Goal: Task Accomplishment & Management: Manage account settings

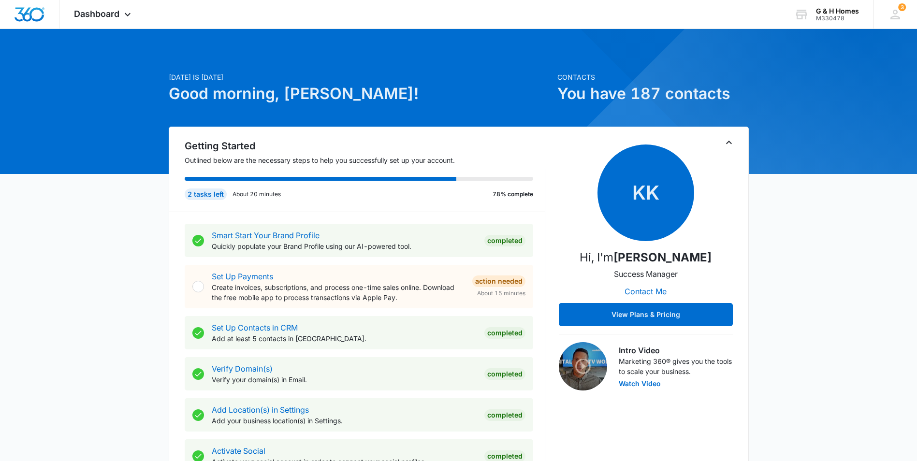
click at [95, 10] on span "Dashboard" at bounding box center [96, 14] width 45 height 10
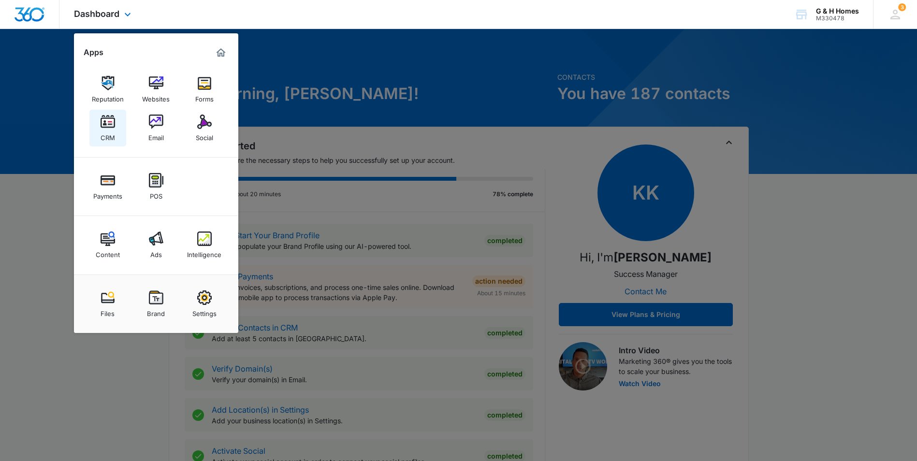
click at [112, 126] on img at bounding box center [108, 122] width 14 height 14
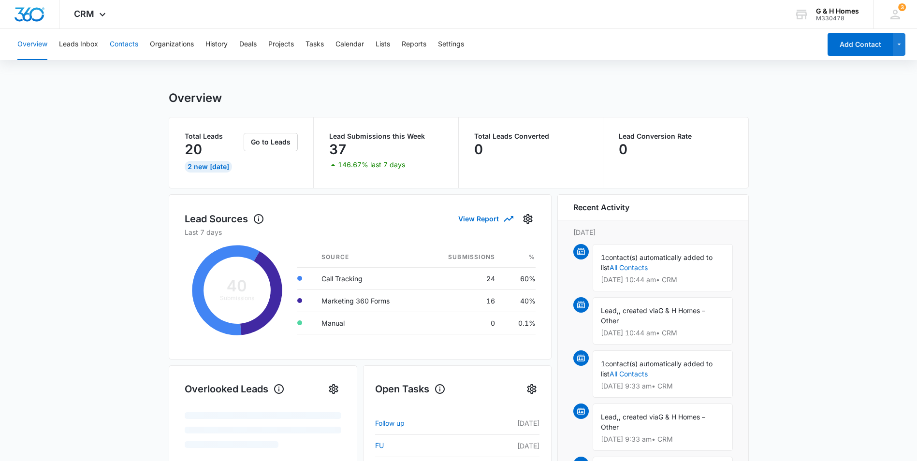
click at [122, 45] on button "Contacts" at bounding box center [124, 44] width 29 height 31
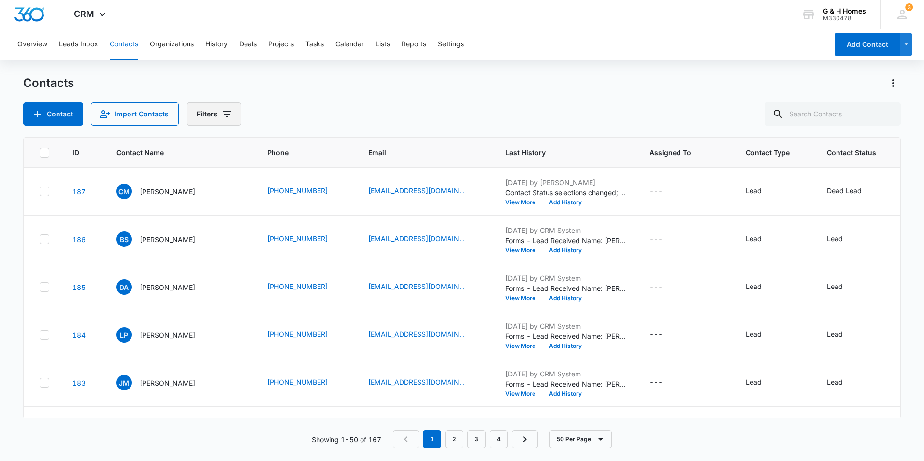
click at [224, 115] on icon "Filters" at bounding box center [227, 114] width 9 height 6
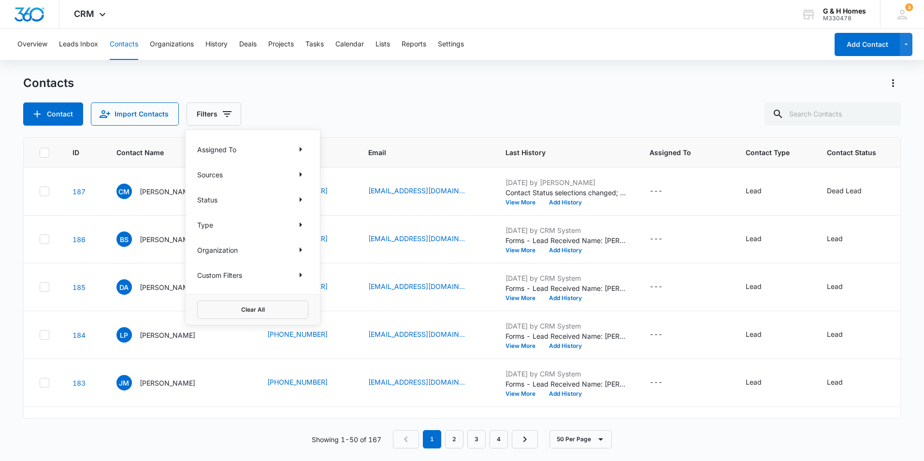
click at [279, 97] on div "Contacts Contact Import Contacts Filters Assigned To Sources Status Type Organi…" at bounding box center [462, 100] width 878 height 50
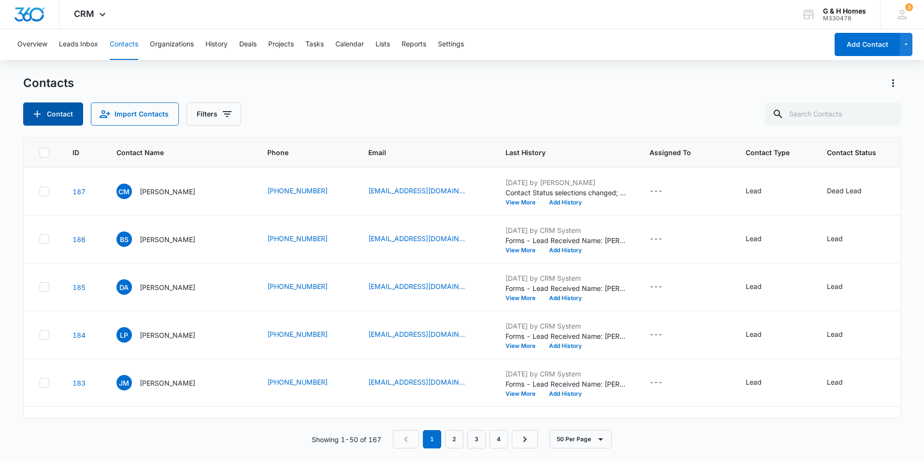
click at [35, 113] on icon "Add Contact" at bounding box center [37, 114] width 12 height 12
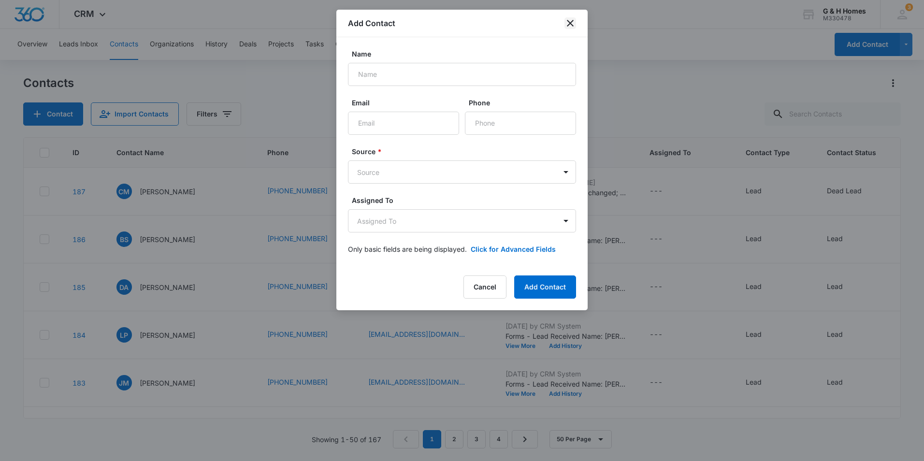
click at [569, 23] on icon "close" at bounding box center [570, 23] width 7 height 7
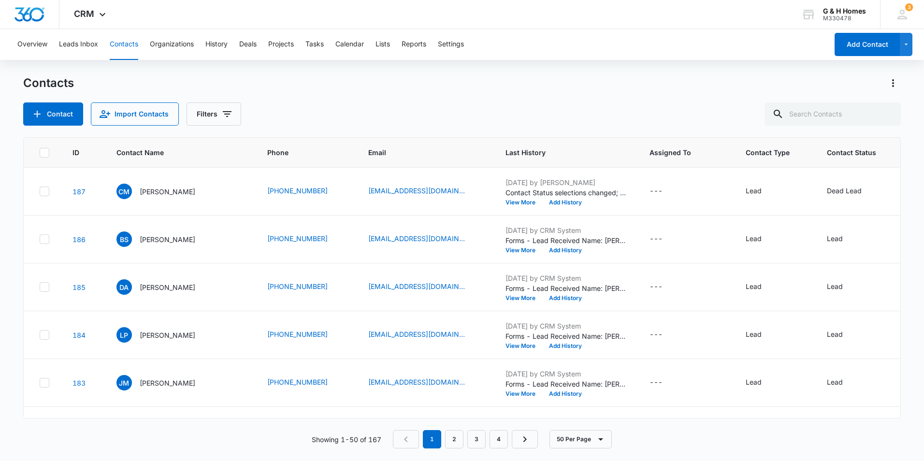
click at [46, 151] on icon at bounding box center [45, 152] width 6 height 4
click at [40, 152] on input "checkbox" at bounding box center [39, 152] width 0 height 0
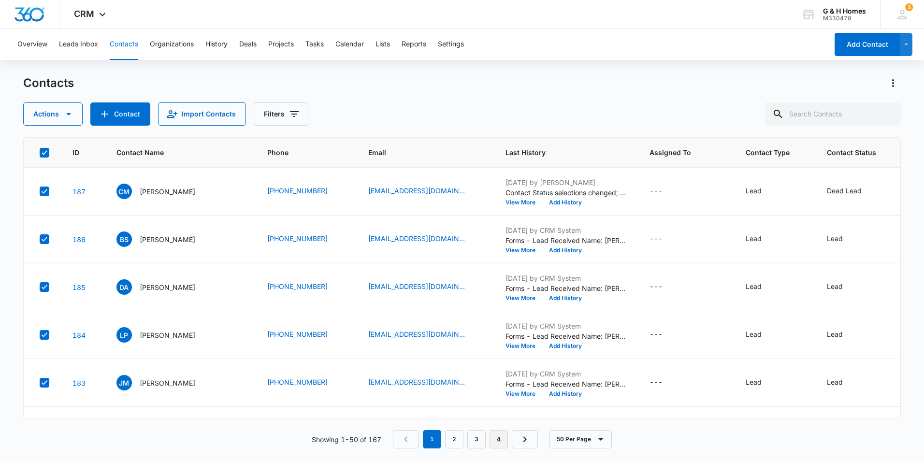
click at [498, 439] on link "4" at bounding box center [499, 439] width 18 height 18
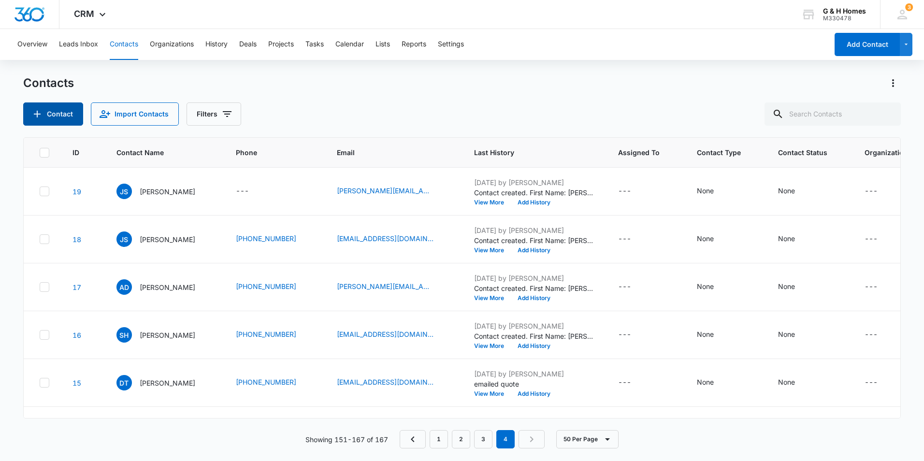
click at [68, 118] on button "Contact" at bounding box center [53, 113] width 60 height 23
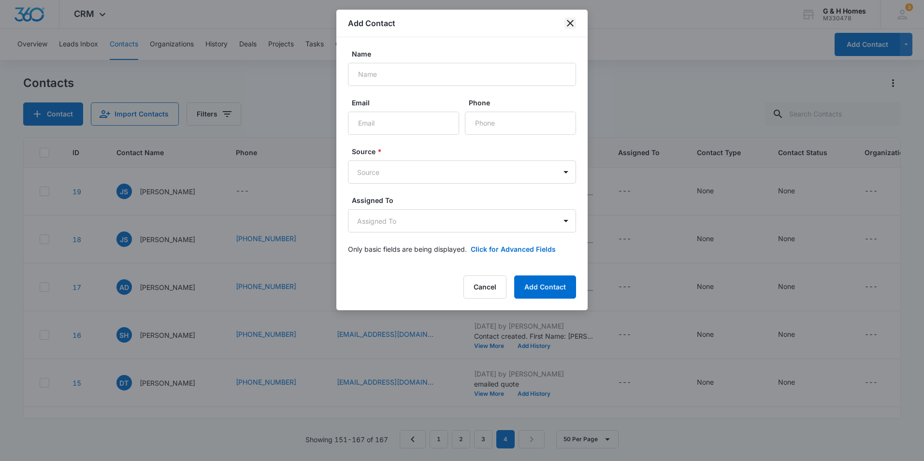
click at [567, 20] on icon "close" at bounding box center [570, 23] width 12 height 12
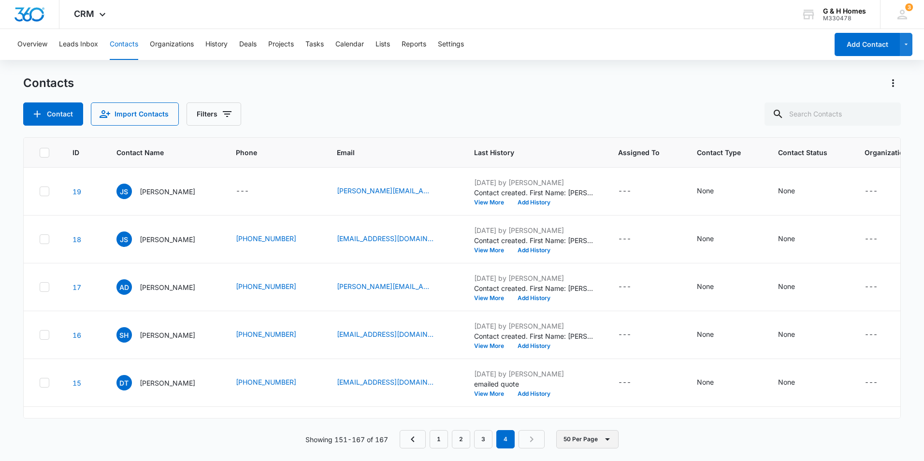
click at [602, 442] on icon "button" at bounding box center [608, 439] width 12 height 12
click at [679, 442] on div "Showing 151-167 of 167 1 2 3 4 50 Per Page 10 Per Page 20 Per Page 50 Per Page" at bounding box center [462, 439] width 878 height 18
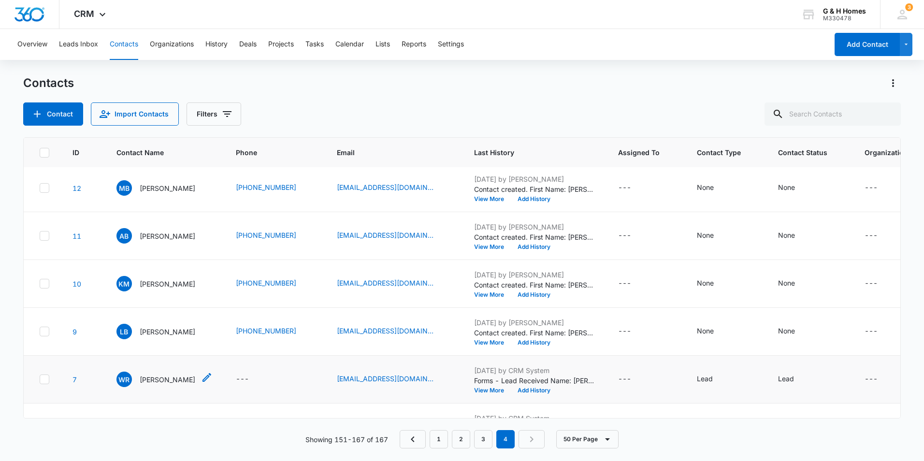
scroll to position [532, 0]
click at [47, 148] on icon at bounding box center [44, 152] width 9 height 9
click at [40, 152] on input "checkbox" at bounding box center [39, 152] width 0 height 0
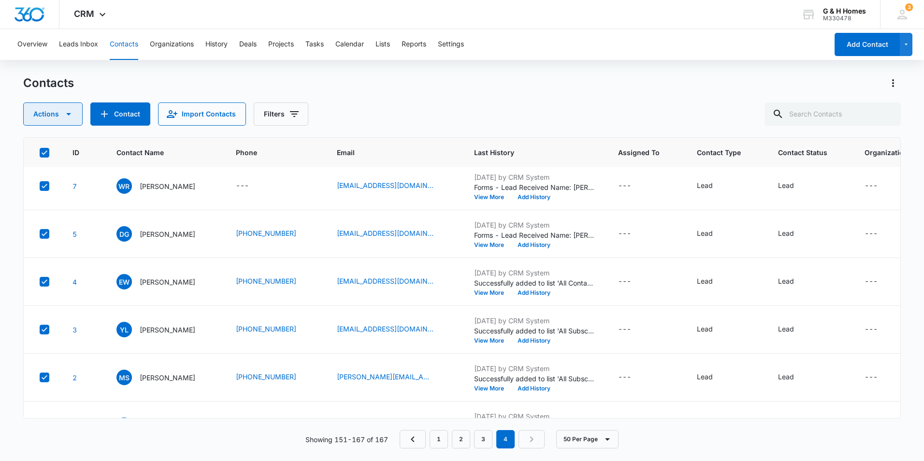
click at [63, 117] on icon "button" at bounding box center [69, 114] width 12 height 12
click at [47, 148] on div "Export" at bounding box center [56, 145] width 43 height 7
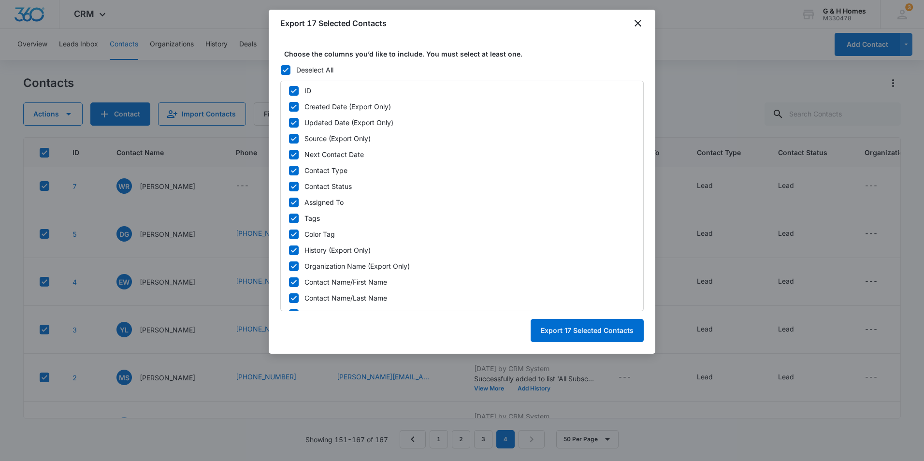
scroll to position [0, 0]
click at [641, 22] on icon "close" at bounding box center [638, 23] width 12 height 12
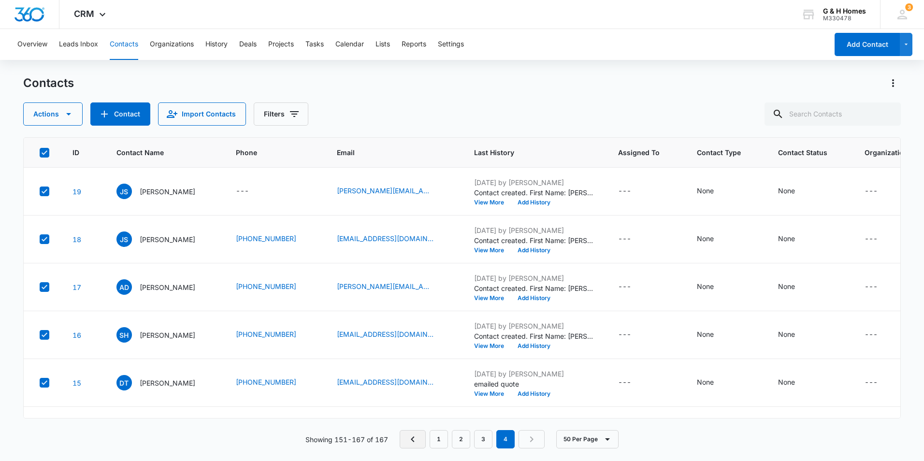
click at [410, 439] on icon "Previous Page" at bounding box center [413, 439] width 12 height 12
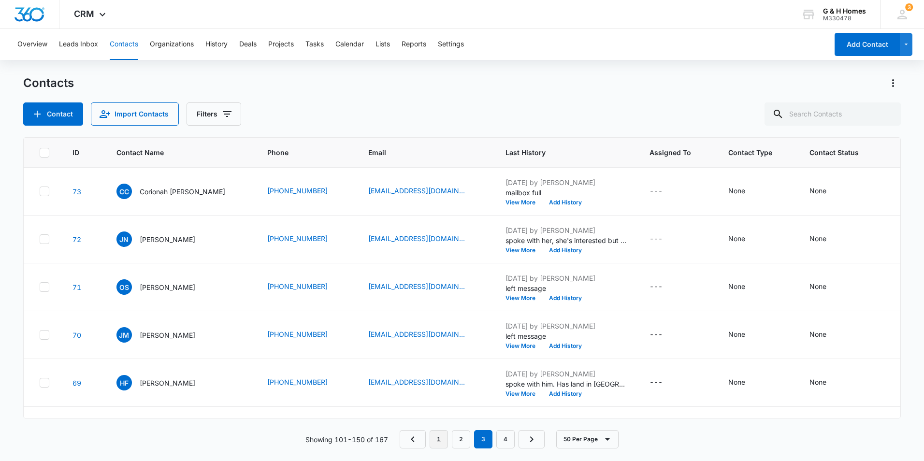
click at [433, 442] on link "1" at bounding box center [439, 439] width 18 height 18
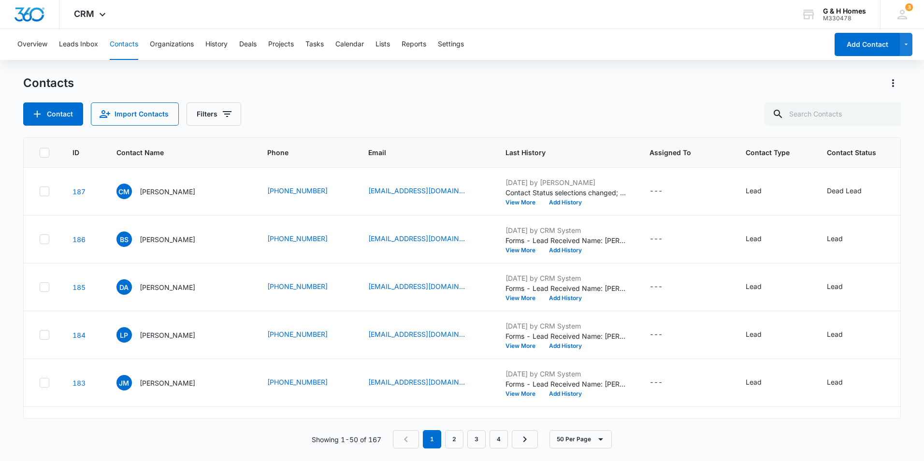
click at [44, 151] on icon at bounding box center [44, 152] width 9 height 9
click at [40, 152] on input "checkbox" at bounding box center [39, 152] width 0 height 0
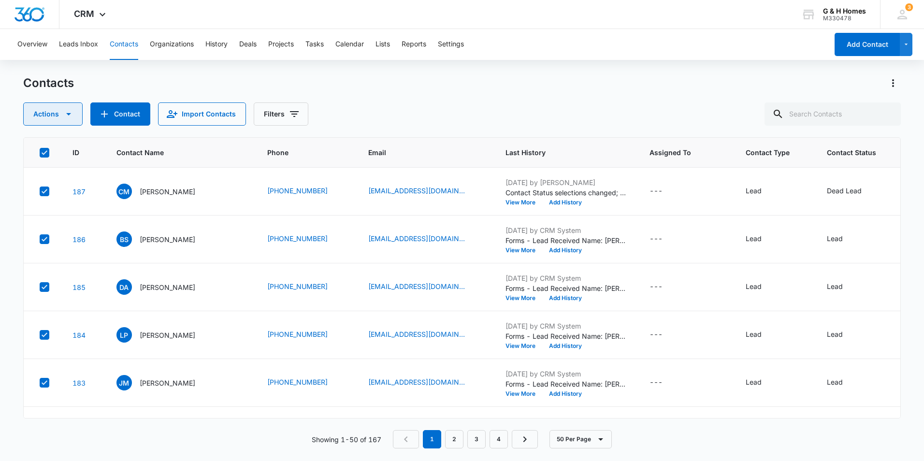
click at [73, 116] on icon "button" at bounding box center [69, 114] width 12 height 12
click at [59, 144] on div "Export" at bounding box center [56, 145] width 43 height 7
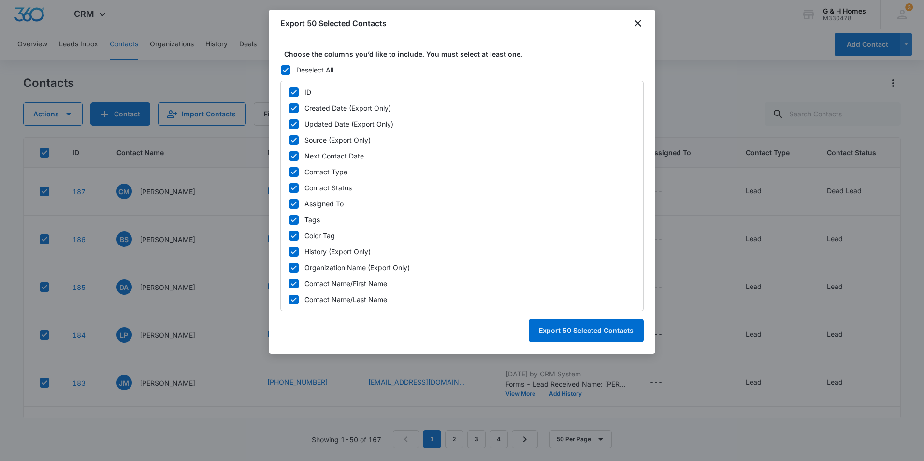
click at [296, 90] on icon at bounding box center [293, 92] width 9 height 9
click at [289, 92] on input "ID" at bounding box center [289, 92] width 0 height 0
checkbox input "false"
click at [294, 137] on icon at bounding box center [293, 140] width 9 height 9
click at [289, 140] on input "Source (Export Only)" at bounding box center [289, 140] width 0 height 0
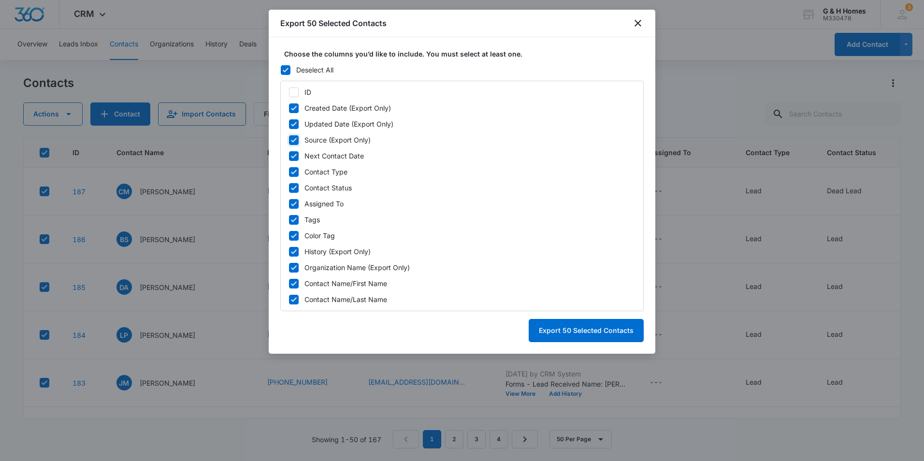
checkbox input "false"
click at [292, 156] on icon at bounding box center [294, 156] width 6 height 4
click at [289, 156] on input "Next Contact Date" at bounding box center [289, 156] width 0 height 0
checkbox input "false"
click at [293, 173] on icon at bounding box center [294, 172] width 6 height 4
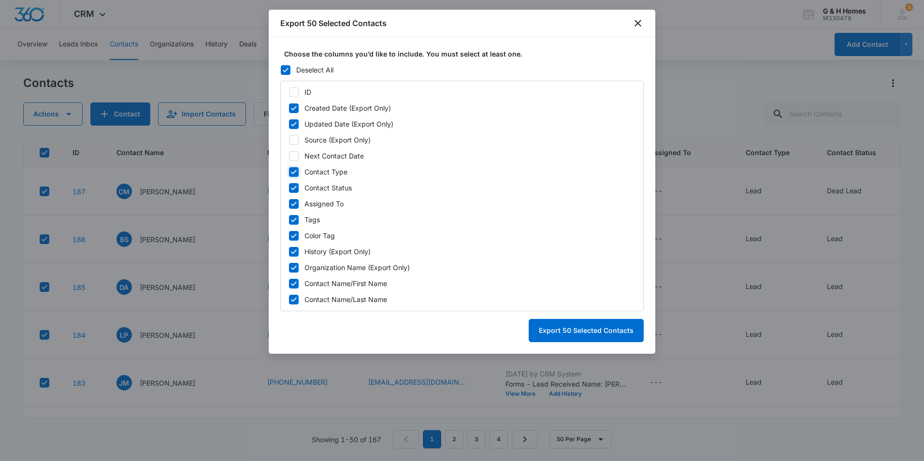
click at [289, 172] on input "Contact Type" at bounding box center [289, 172] width 0 height 0
checkbox input "false"
click at [292, 221] on icon at bounding box center [293, 220] width 9 height 9
click at [289, 220] on input "Tags" at bounding box center [289, 219] width 0 height 0
checkbox input "false"
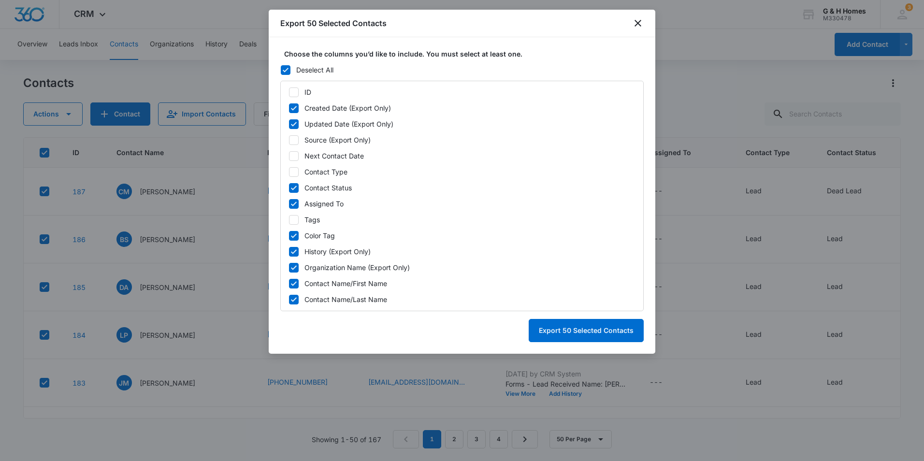
click at [294, 237] on icon at bounding box center [293, 235] width 9 height 9
click at [289, 236] on input "Color Tag" at bounding box center [289, 235] width 0 height 0
checkbox input "false"
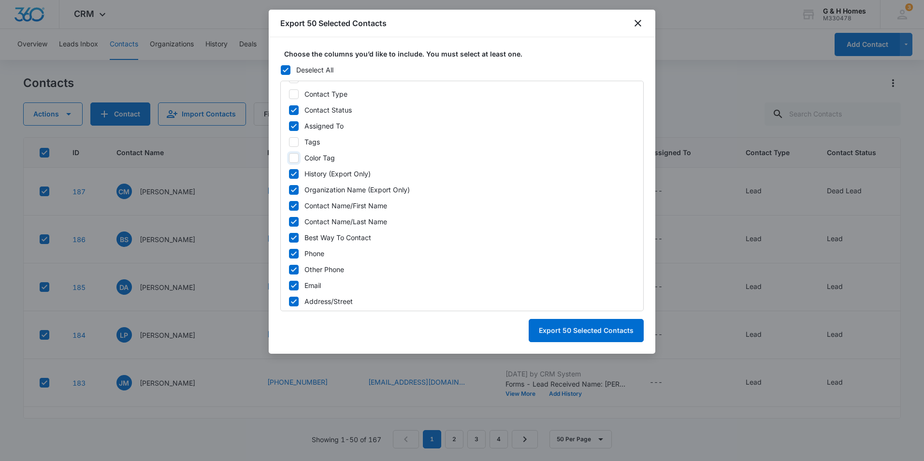
scroll to position [97, 0]
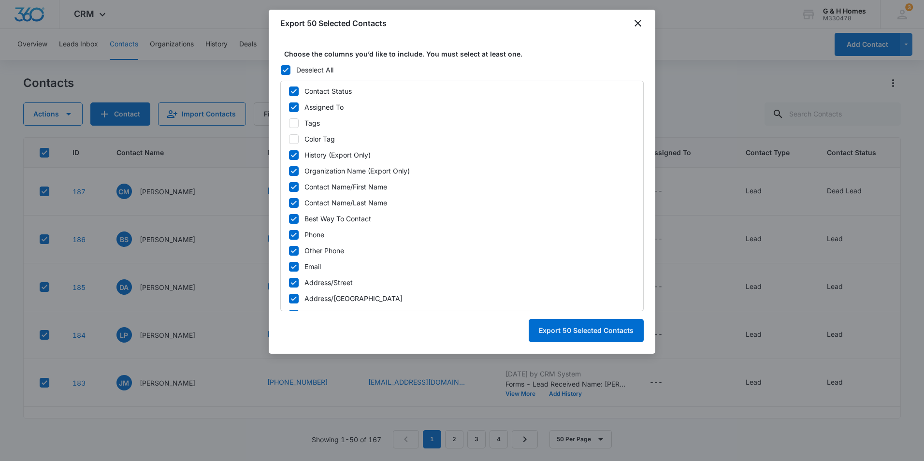
click at [294, 173] on icon at bounding box center [293, 171] width 9 height 9
click at [289, 171] on input "Organization Name (Export Only)" at bounding box center [289, 171] width 0 height 0
checkbox input "false"
click at [292, 218] on icon at bounding box center [293, 219] width 9 height 9
click at [289, 218] on input "Best Way To Contact" at bounding box center [289, 218] width 0 height 0
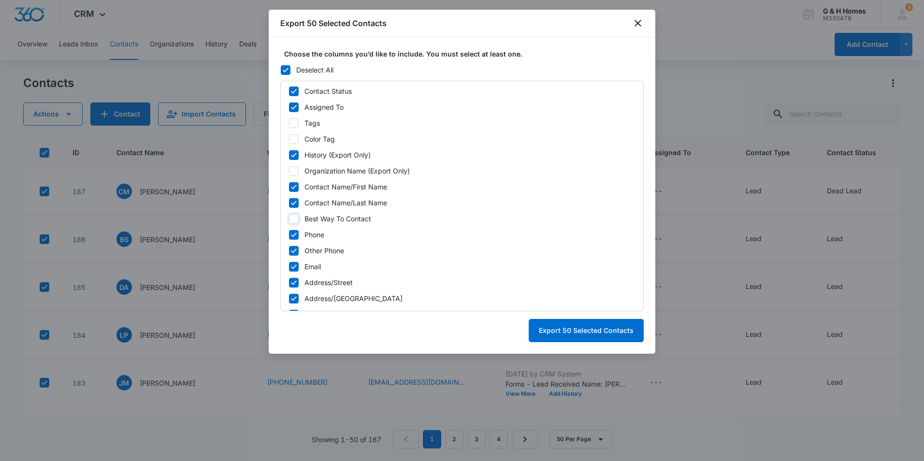
checkbox input "false"
click at [292, 249] on icon at bounding box center [293, 250] width 9 height 9
click at [289, 250] on input "Other Phone" at bounding box center [289, 250] width 0 height 0
checkbox input "false"
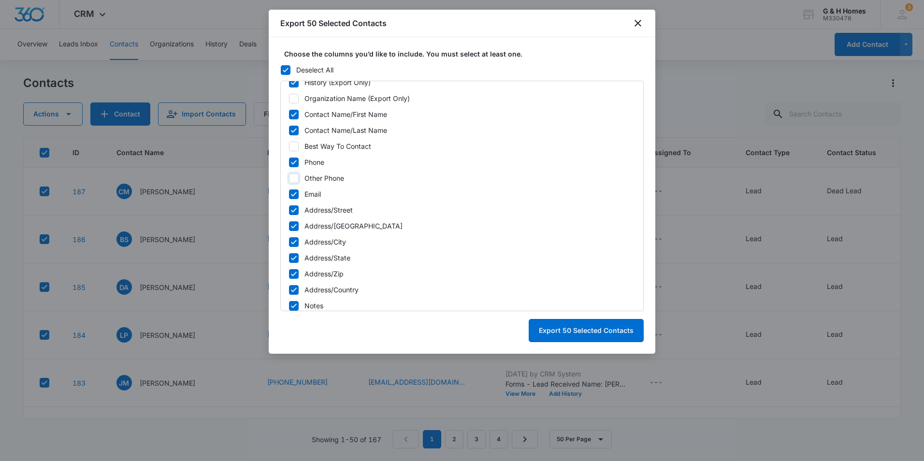
scroll to position [193, 0]
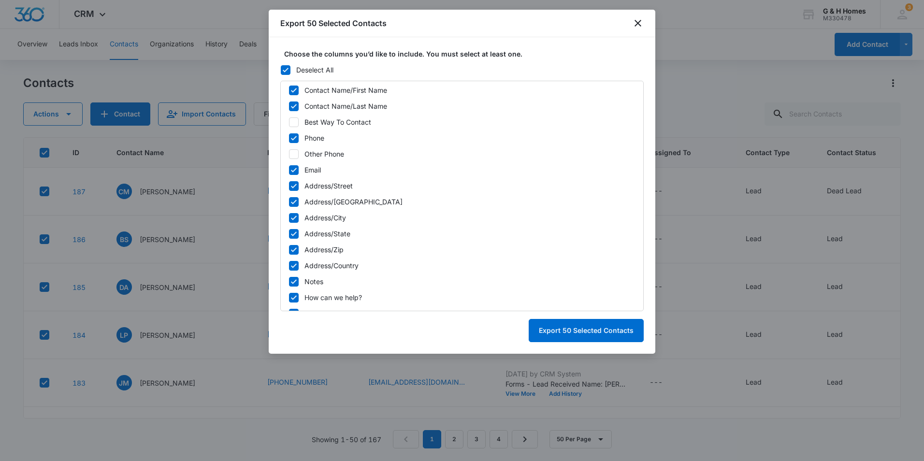
click at [293, 187] on icon at bounding box center [293, 186] width 9 height 9
click at [289, 186] on input "Address/Street" at bounding box center [289, 186] width 0 height 0
checkbox input "false"
click at [293, 202] on icon at bounding box center [293, 202] width 9 height 9
click at [289, 202] on input "Address/[GEOGRAPHIC_DATA]" at bounding box center [289, 202] width 0 height 0
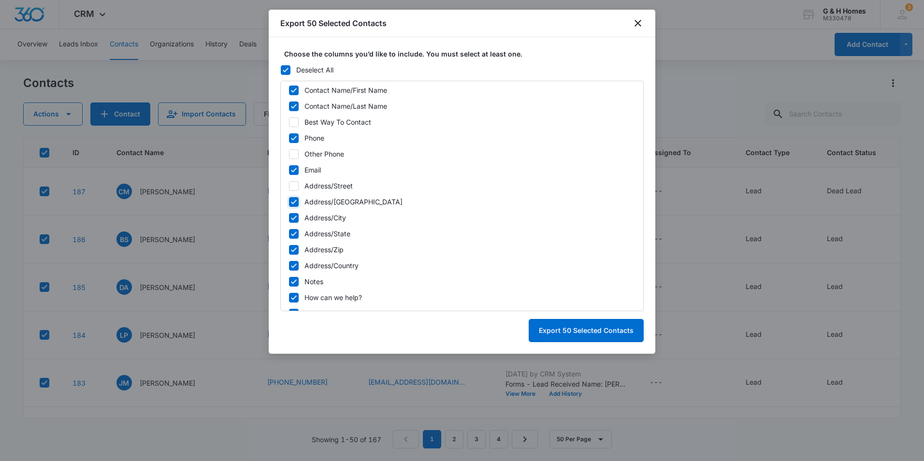
checkbox input "false"
click at [293, 219] on icon at bounding box center [294, 218] width 6 height 4
click at [289, 218] on input "Address/City" at bounding box center [289, 217] width 0 height 0
checkbox input "false"
click at [292, 235] on icon at bounding box center [294, 233] width 6 height 4
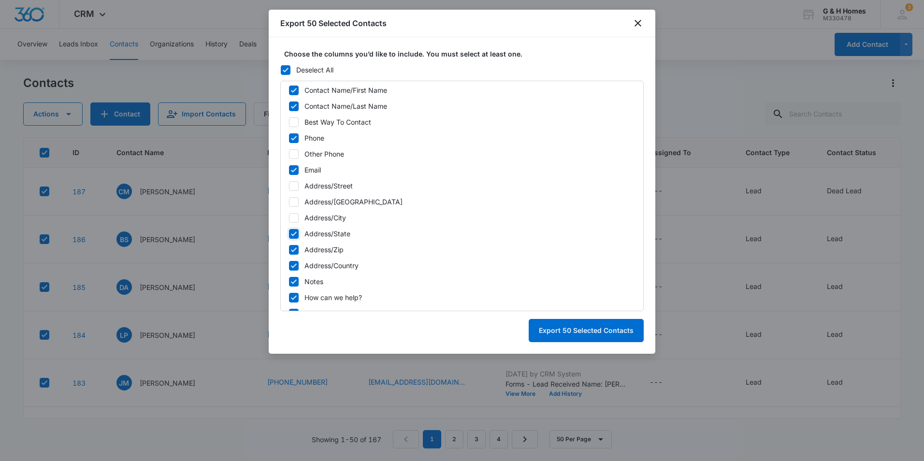
click at [289, 234] on input "Address/State" at bounding box center [289, 233] width 0 height 0
checkbox input "false"
click at [291, 250] on icon at bounding box center [294, 249] width 6 height 4
click at [289, 250] on input "Address/Zip" at bounding box center [289, 249] width 0 height 0
checkbox input "false"
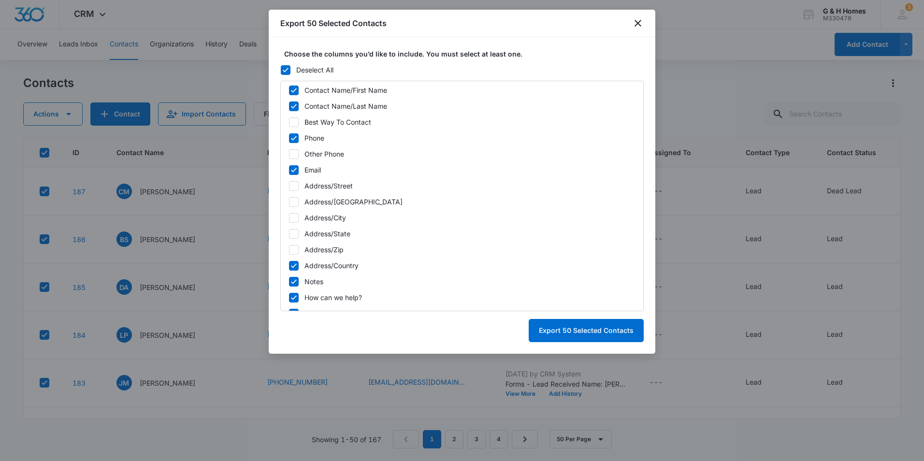
click at [294, 270] on icon at bounding box center [293, 265] width 9 height 9
click at [289, 266] on input "Address/Country" at bounding box center [289, 265] width 0 height 0
checkbox input "false"
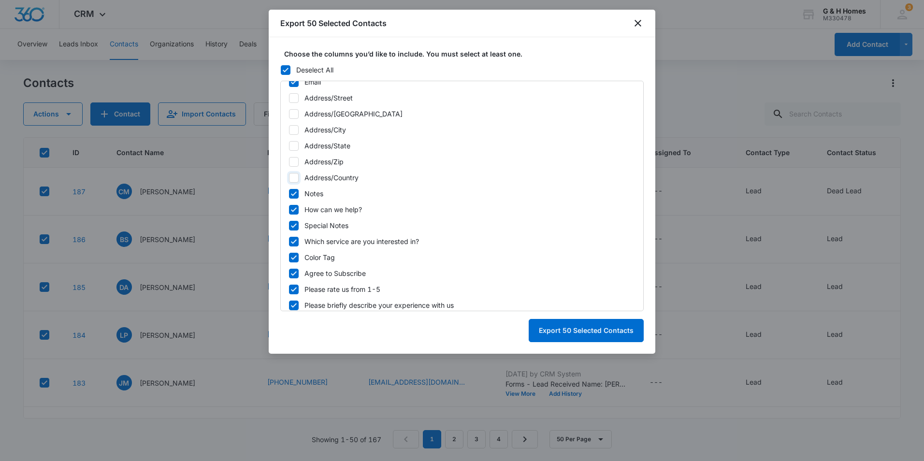
scroll to position [290, 0]
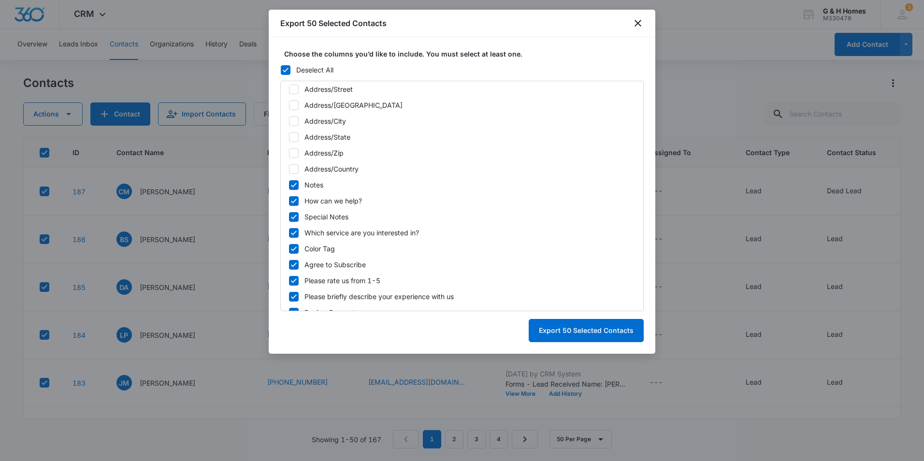
click at [291, 214] on icon at bounding box center [293, 217] width 9 height 9
click at [289, 217] on input "Special Notes" at bounding box center [289, 217] width 0 height 0
checkbox input "false"
click at [292, 199] on icon at bounding box center [293, 201] width 9 height 9
click at [289, 201] on input "How can we help?" at bounding box center [289, 201] width 0 height 0
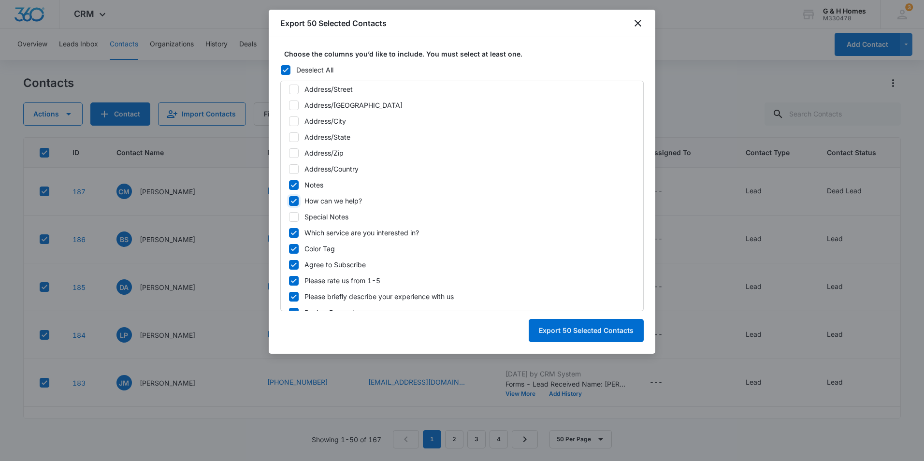
checkbox input "false"
click at [292, 229] on icon at bounding box center [293, 233] width 9 height 9
click at [289, 232] on input "Which service are you interested in?" at bounding box center [289, 232] width 0 height 0
checkbox input "false"
click at [293, 247] on icon at bounding box center [293, 249] width 9 height 9
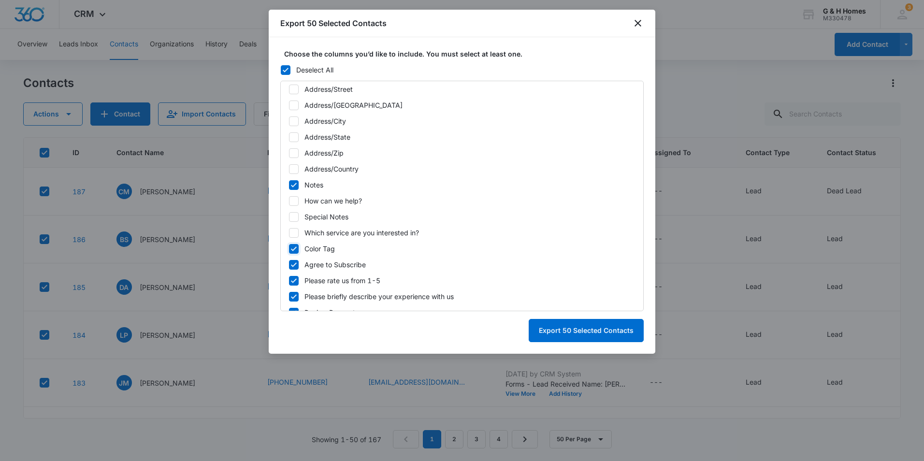
click at [289, 248] on input "Color Tag" at bounding box center [289, 248] width 0 height 0
checkbox input "false"
click at [293, 264] on icon at bounding box center [293, 264] width 9 height 9
click at [289, 264] on input "Agree to Subscribe" at bounding box center [289, 264] width 0 height 0
checkbox input "false"
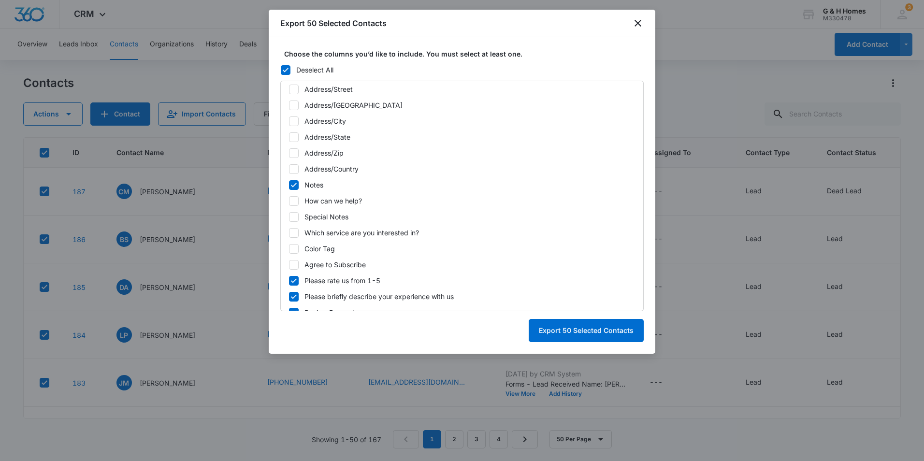
click at [293, 282] on icon at bounding box center [294, 280] width 6 height 4
click at [289, 281] on input "Please rate us from 1-5" at bounding box center [289, 280] width 0 height 0
checkbox input "false"
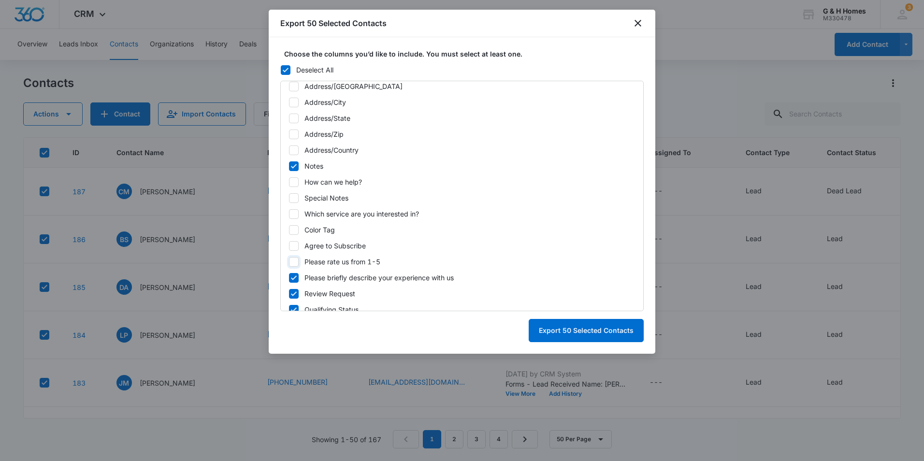
scroll to position [318, 0]
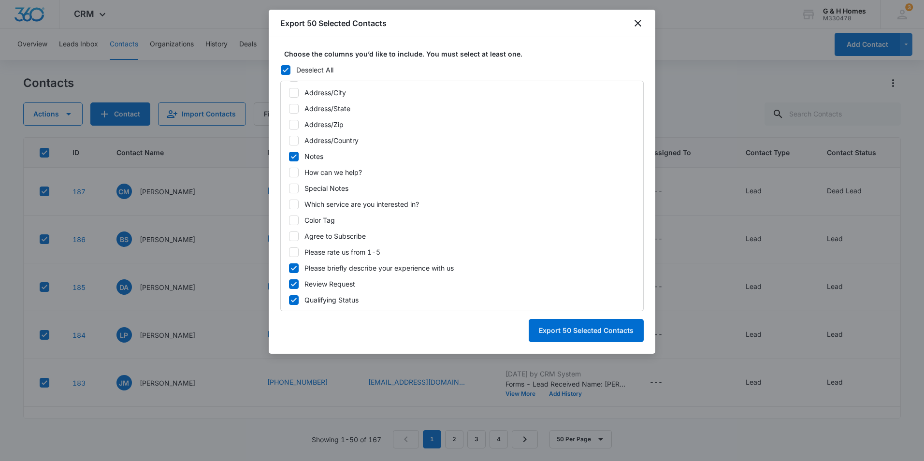
click at [293, 267] on icon at bounding box center [293, 268] width 9 height 9
click at [289, 268] on input "Please briefly describe your experience with us" at bounding box center [289, 268] width 0 height 0
checkbox input "false"
click at [292, 283] on icon at bounding box center [293, 284] width 9 height 9
click at [289, 284] on input "Review Request" at bounding box center [289, 284] width 0 height 0
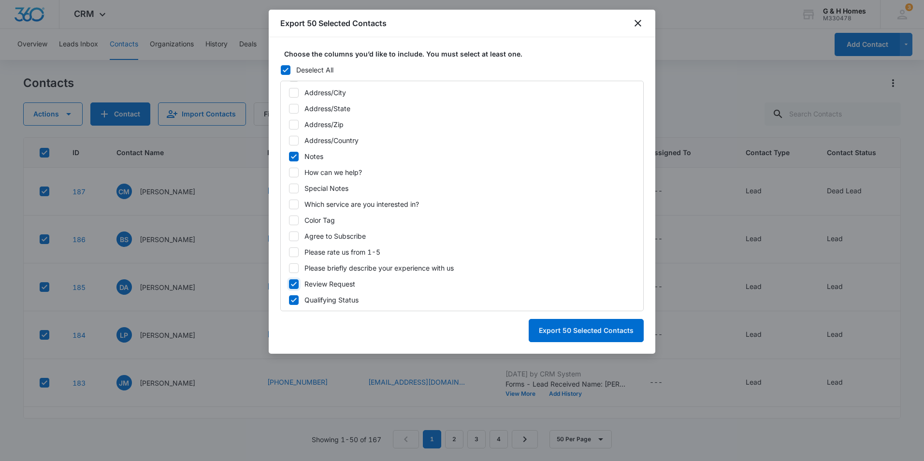
checkbox input "false"
click at [293, 300] on icon at bounding box center [293, 300] width 9 height 9
click at [289, 300] on input "Qualifying Status" at bounding box center [289, 300] width 0 height 0
checkbox input "false"
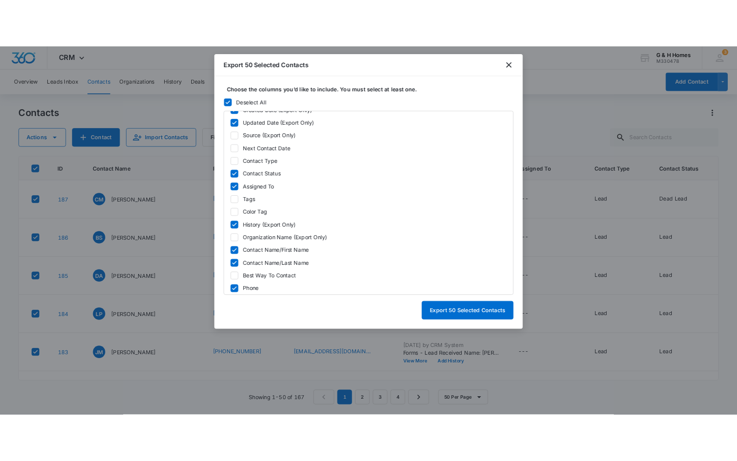
scroll to position [0, 0]
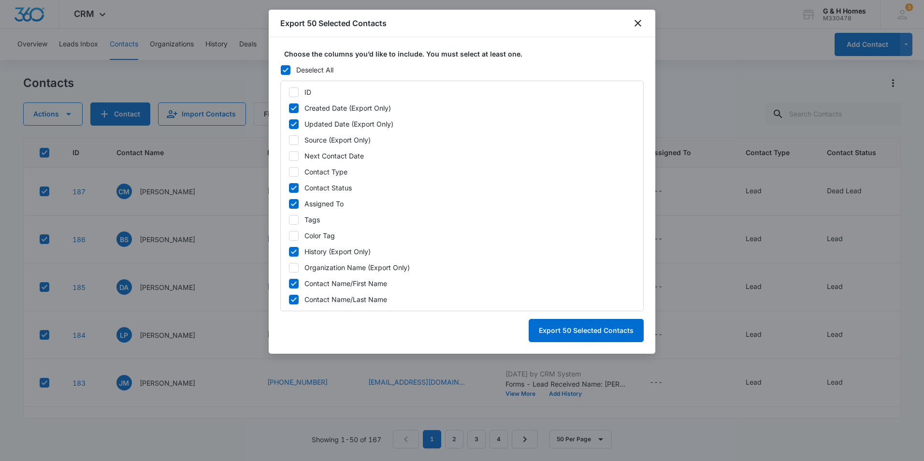
click at [292, 106] on icon at bounding box center [293, 108] width 9 height 9
click at [289, 108] on input "Created Date (Export Only)" at bounding box center [289, 108] width 0 height 0
checkbox input "false"
click at [292, 122] on icon at bounding box center [293, 124] width 9 height 9
click at [289, 124] on input "Updated Date (Export Only)" at bounding box center [289, 124] width 0 height 0
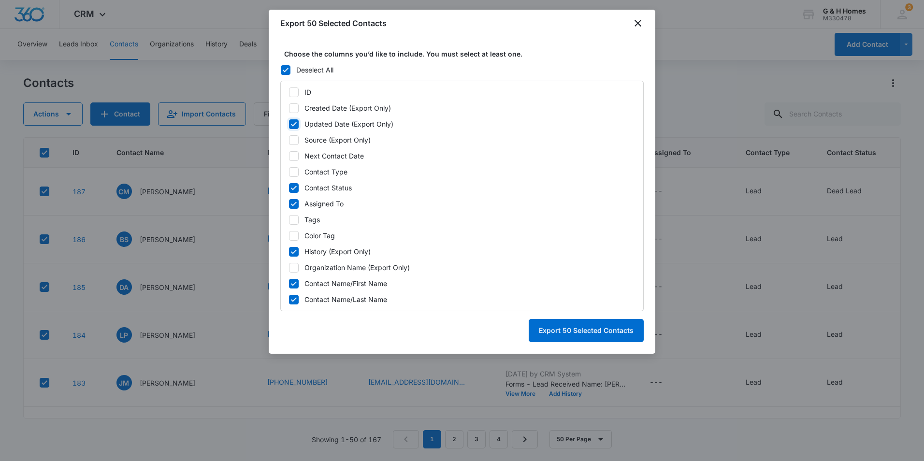
checkbox input "false"
click at [609, 332] on button "Export 50 Selected Contacts" at bounding box center [586, 330] width 115 height 23
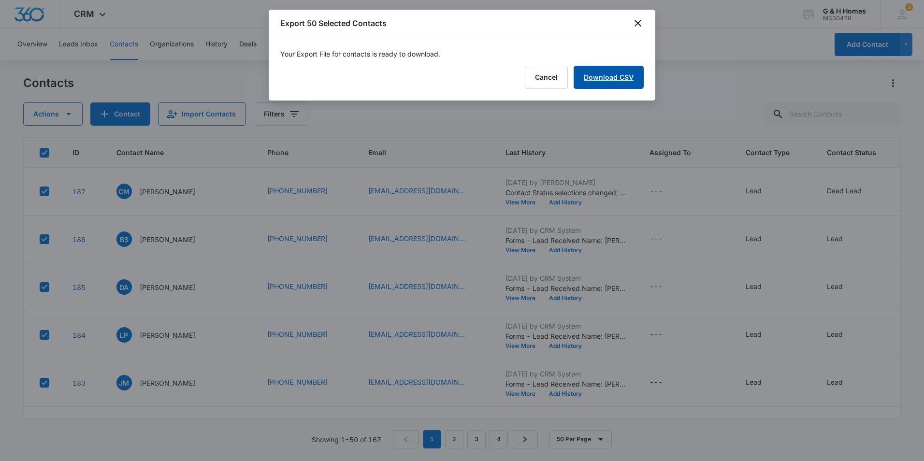
click at [612, 82] on link "Download CSV" at bounding box center [609, 77] width 70 height 23
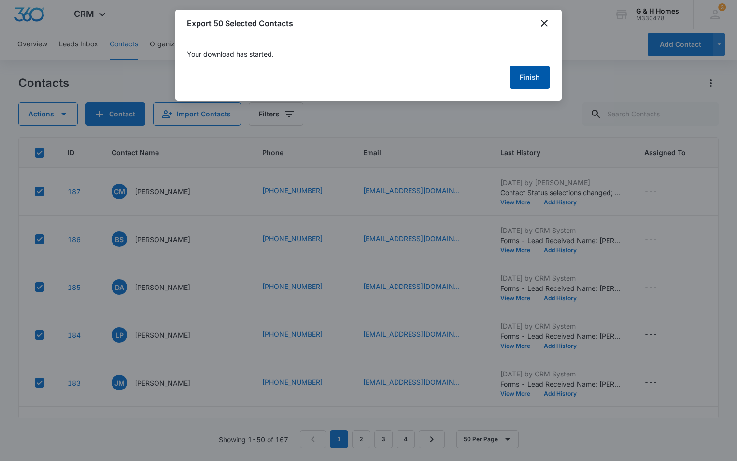
click at [525, 80] on button "Finish" at bounding box center [530, 77] width 41 height 23
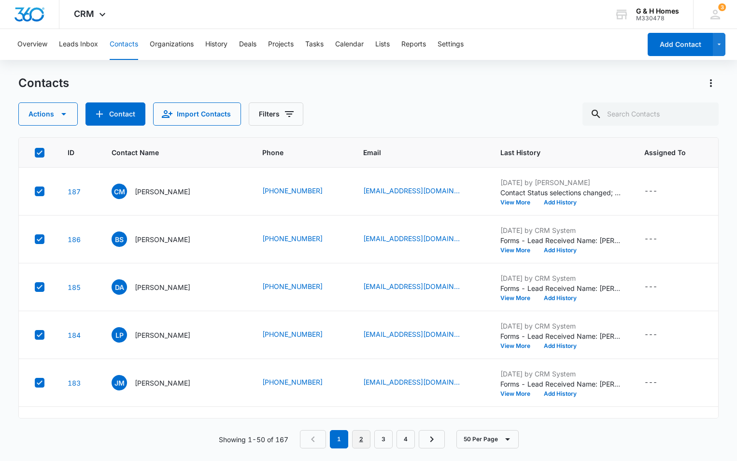
click at [361, 441] on link "2" at bounding box center [361, 439] width 18 height 18
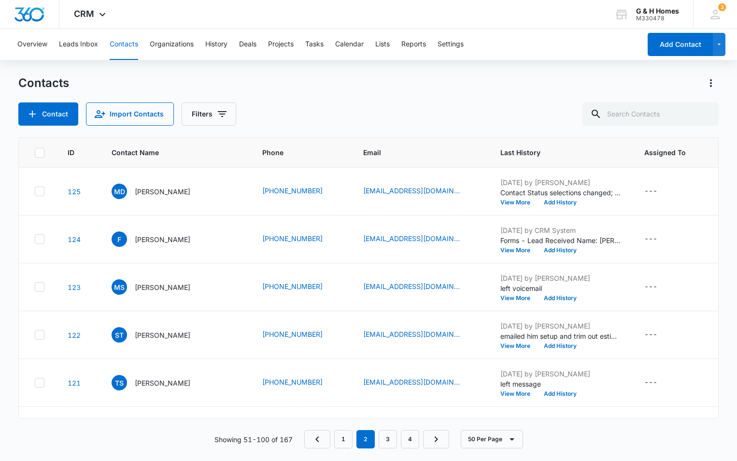
click at [36, 150] on icon at bounding box center [39, 152] width 9 height 9
click at [35, 152] on input "checkbox" at bounding box center [34, 152] width 0 height 0
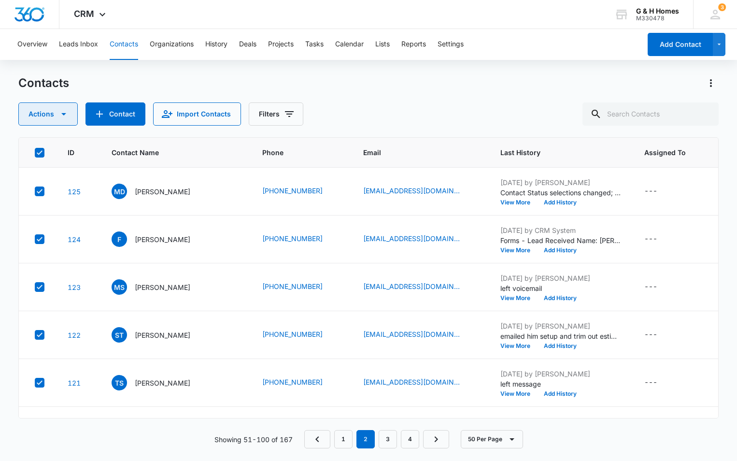
click at [69, 114] on button "Actions" at bounding box center [47, 113] width 59 height 23
click at [48, 147] on div "Export" at bounding box center [51, 145] width 43 height 7
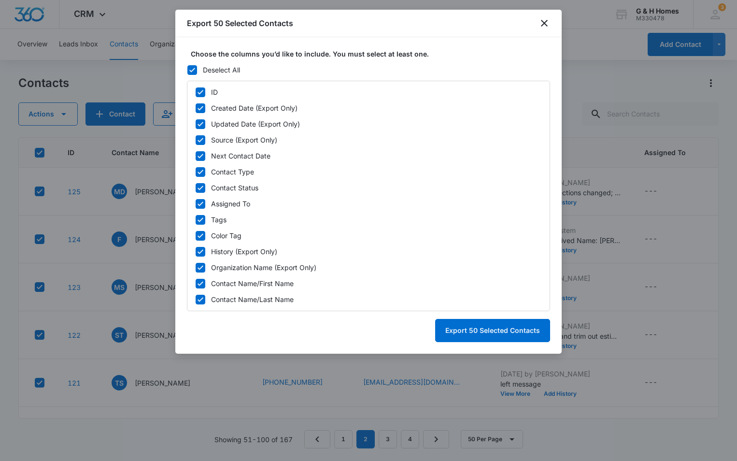
click at [199, 89] on icon at bounding box center [200, 92] width 9 height 9
click at [196, 92] on input "ID" at bounding box center [195, 92] width 0 height 0
checkbox input "false"
click at [200, 102] on div "ID Created Date (Export Only) Updated Date (Export Only) Source (Export Only) N…" at bounding box center [368, 196] width 363 height 231
click at [199, 125] on icon at bounding box center [201, 124] width 6 height 4
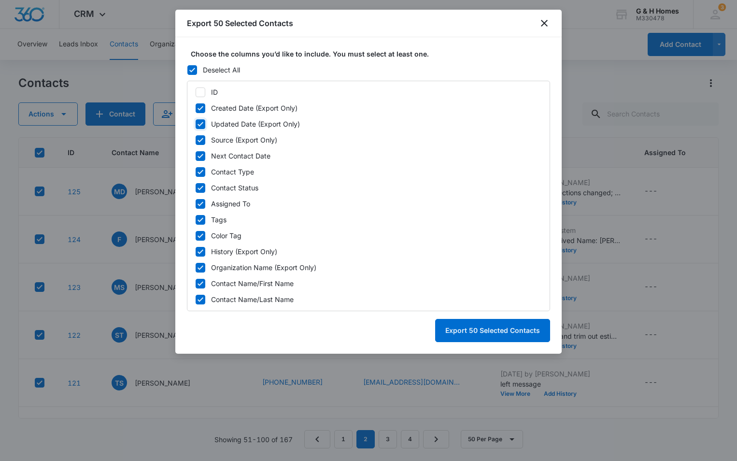
click at [196, 124] on input "Updated Date (Export Only)" at bounding box center [195, 124] width 0 height 0
checkbox input "false"
click at [197, 107] on icon at bounding box center [200, 108] width 9 height 9
click at [196, 108] on input "Created Date (Export Only)" at bounding box center [195, 108] width 0 height 0
checkbox input "false"
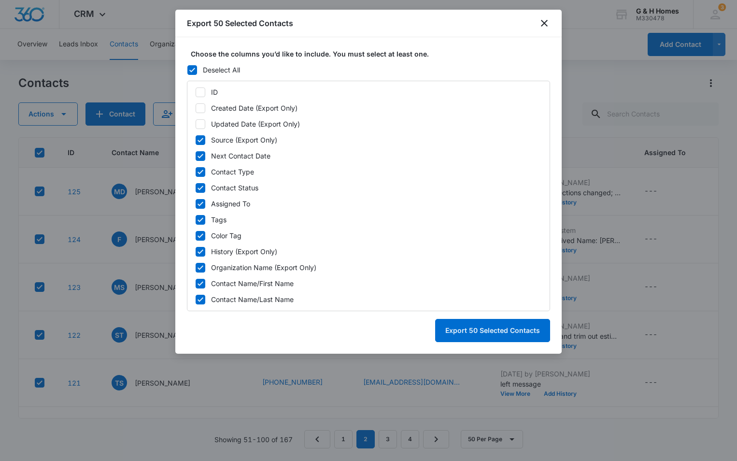
click at [203, 138] on icon at bounding box center [200, 140] width 9 height 9
click at [196, 140] on input "Source (Export Only)" at bounding box center [195, 140] width 0 height 0
checkbox input "false"
click at [202, 157] on icon at bounding box center [200, 156] width 9 height 9
click at [196, 156] on input "Next Contact Date" at bounding box center [195, 156] width 0 height 0
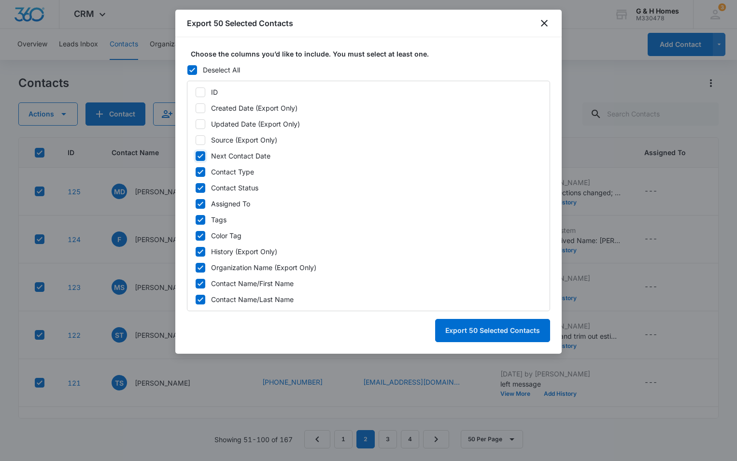
checkbox input "false"
click at [201, 171] on icon at bounding box center [200, 172] width 9 height 9
click at [196, 172] on input "Contact Type" at bounding box center [195, 172] width 0 height 0
checkbox input "false"
click at [200, 222] on icon at bounding box center [201, 219] width 6 height 4
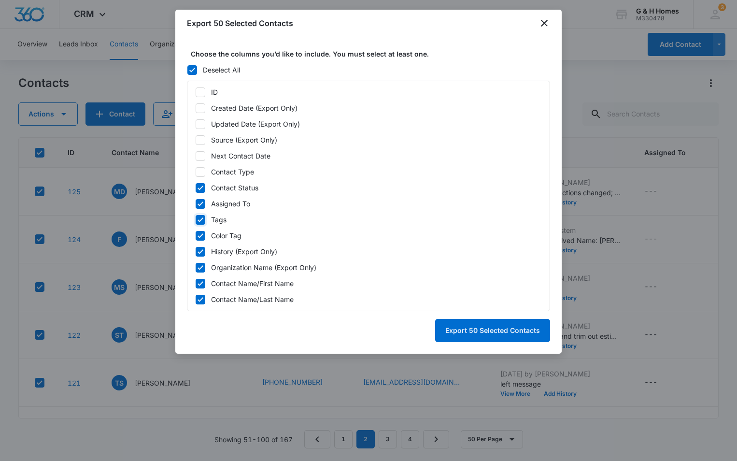
click at [196, 220] on input "Tags" at bounding box center [195, 219] width 0 height 0
checkbox input "false"
click at [197, 234] on icon at bounding box center [200, 235] width 9 height 9
click at [196, 235] on input "Color Tag" at bounding box center [195, 235] width 0 height 0
checkbox input "false"
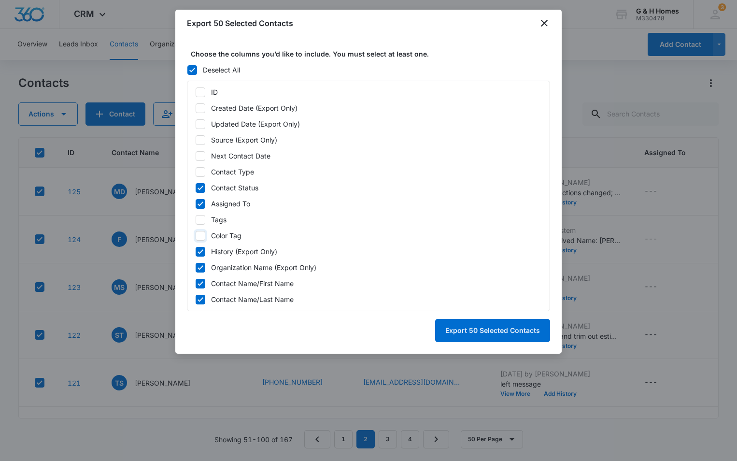
scroll to position [48, 0]
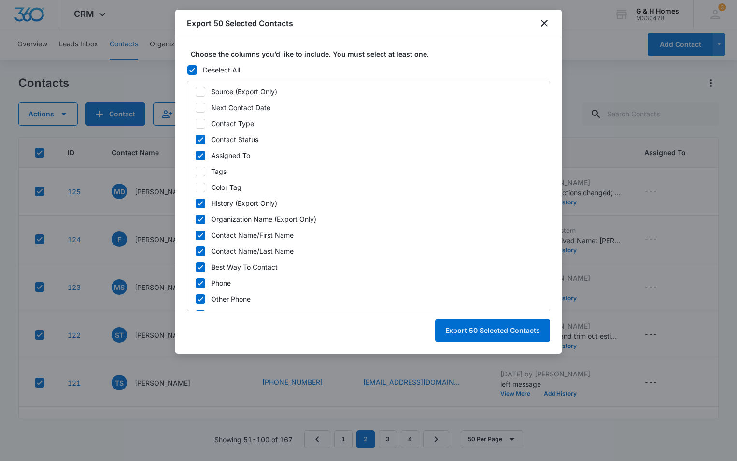
click at [200, 220] on icon at bounding box center [200, 219] width 9 height 9
click at [196, 219] on input "Organization Name (Export Only)" at bounding box center [195, 219] width 0 height 0
checkbox input "false"
click at [205, 271] on label "Best Way To Contact" at bounding box center [368, 267] width 347 height 10
click at [196, 267] on input "Best Way To Contact" at bounding box center [195, 267] width 0 height 0
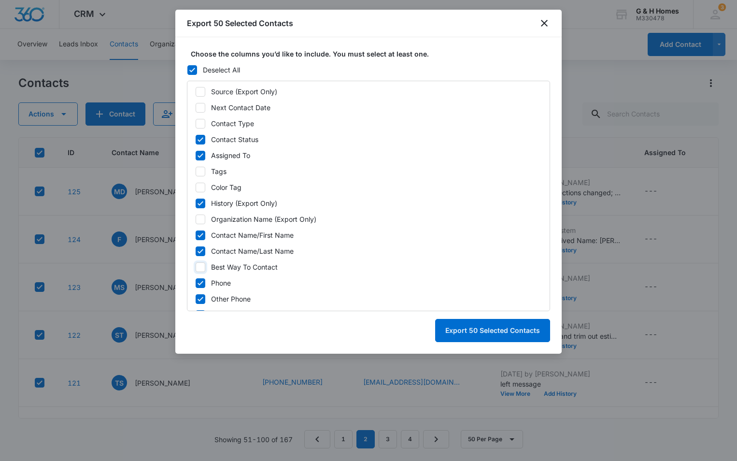
checkbox input "false"
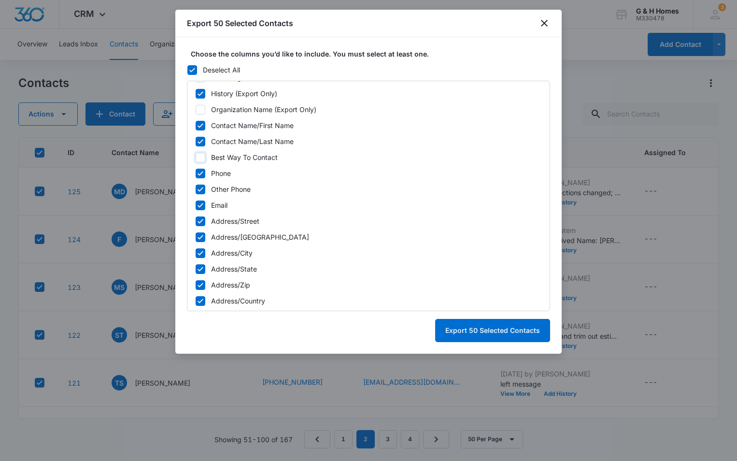
scroll to position [193, 0]
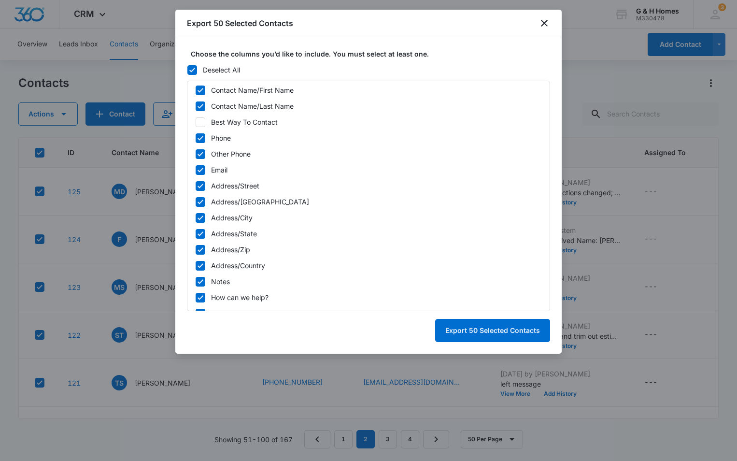
click at [202, 153] on icon at bounding box center [201, 154] width 6 height 4
click at [196, 154] on input "Other Phone" at bounding box center [195, 154] width 0 height 0
checkbox input "false"
click at [202, 188] on icon at bounding box center [200, 186] width 9 height 9
click at [196, 186] on input "Address/Street" at bounding box center [195, 186] width 0 height 0
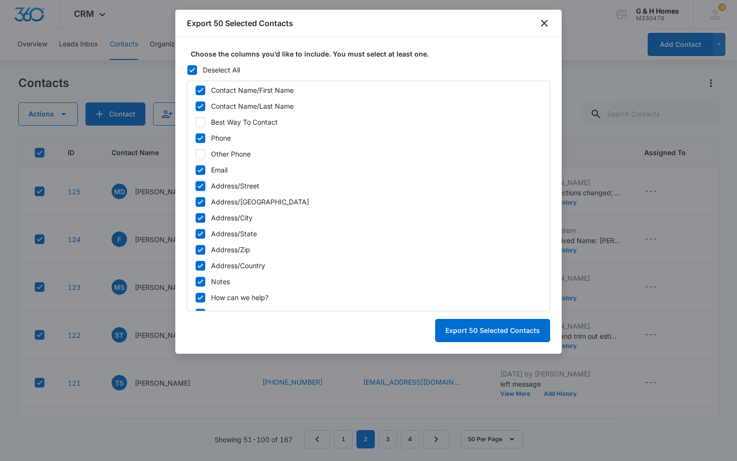
checkbox input "false"
click at [201, 204] on icon at bounding box center [200, 202] width 9 height 9
click at [196, 202] on input "Address/[GEOGRAPHIC_DATA]" at bounding box center [195, 202] width 0 height 0
checkbox input "false"
click at [198, 219] on icon at bounding box center [200, 218] width 9 height 9
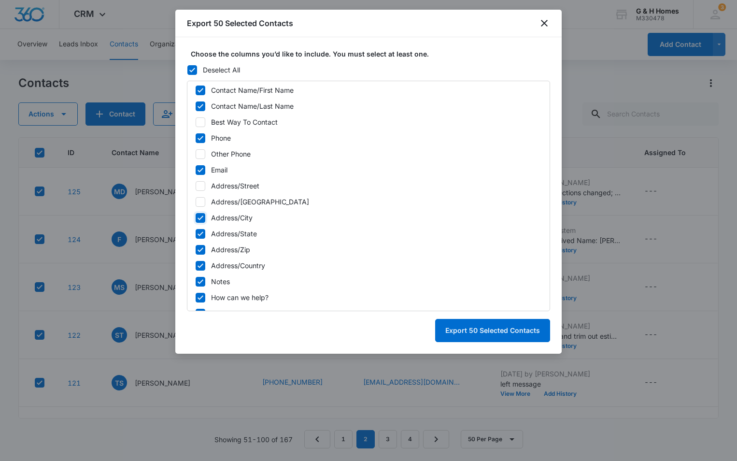
click at [196, 218] on input "Address/City" at bounding box center [195, 217] width 0 height 0
checkbox input "false"
click at [199, 233] on icon at bounding box center [200, 234] width 9 height 9
click at [196, 233] on input "Address/State" at bounding box center [195, 233] width 0 height 0
checkbox input "false"
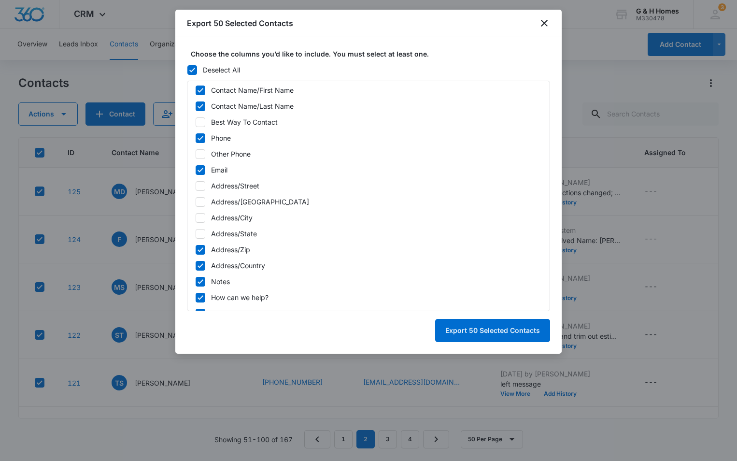
click at [200, 252] on icon at bounding box center [201, 249] width 6 height 4
click at [196, 250] on input "Address/Zip" at bounding box center [195, 249] width 0 height 0
checkbox input "false"
click at [200, 266] on icon at bounding box center [201, 265] width 6 height 4
click at [196, 266] on input "Address/Country" at bounding box center [195, 265] width 0 height 0
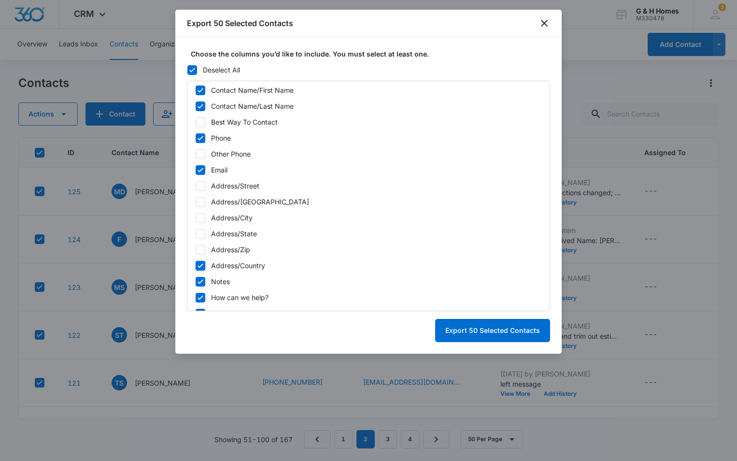
checkbox input "false"
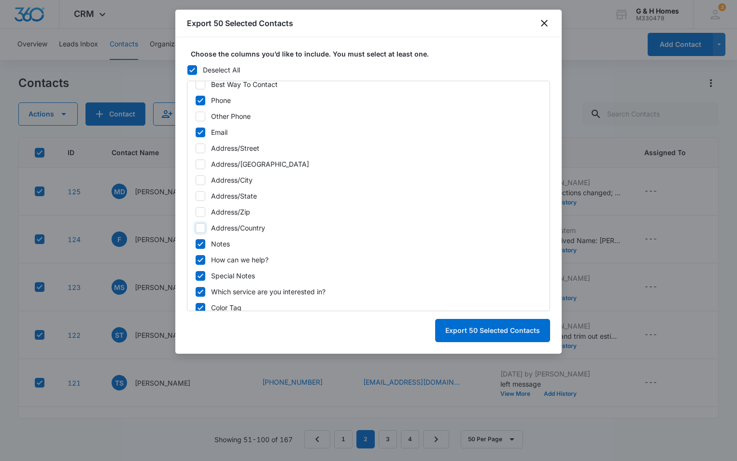
scroll to position [242, 0]
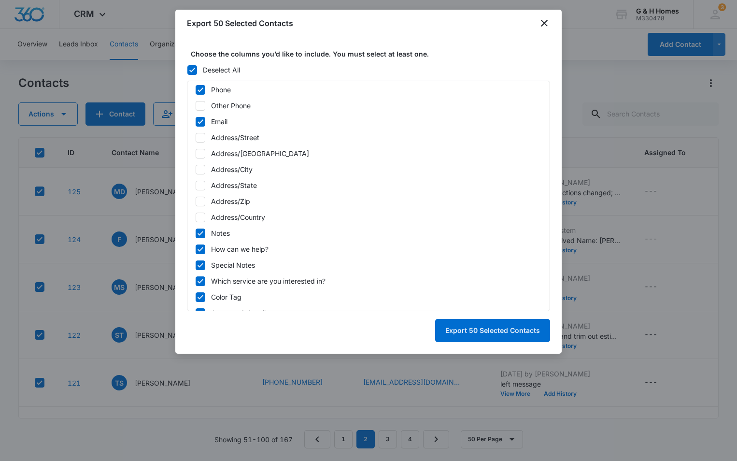
click at [200, 251] on icon at bounding box center [200, 249] width 9 height 9
click at [196, 249] on input "How can we help?" at bounding box center [195, 249] width 0 height 0
checkbox input "false"
click at [200, 268] on icon at bounding box center [200, 265] width 9 height 9
click at [196, 265] on input "Special Notes" at bounding box center [195, 265] width 0 height 0
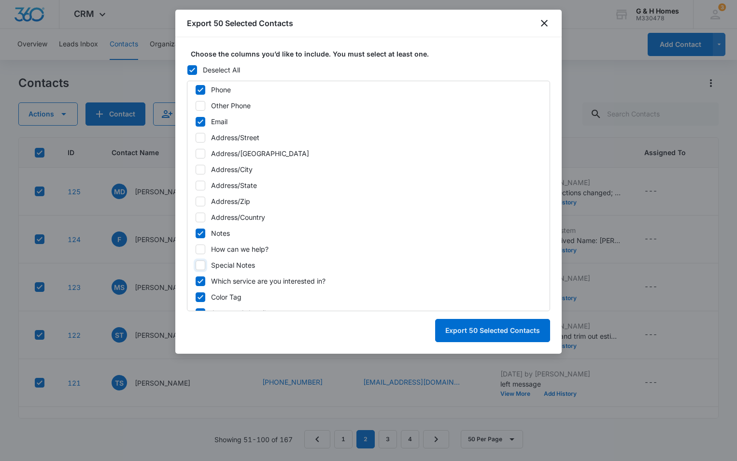
checkbox input "false"
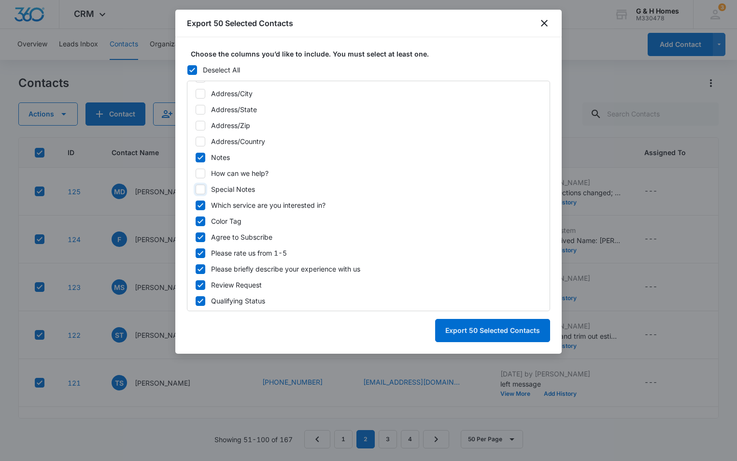
scroll to position [318, 0]
click at [196, 198] on div "ID Created Date (Export Only) Updated Date (Export Only) Source (Export Only) N…" at bounding box center [368, 196] width 363 height 231
click at [201, 209] on div "ID Created Date (Export Only) Updated Date (Export Only) Source (Export Only) N…" at bounding box center [368, 196] width 363 height 231
drag, startPoint x: 201, startPoint y: 210, endPoint x: 201, endPoint y: 221, distance: 11.1
click at [201, 221] on icon at bounding box center [201, 220] width 6 height 4
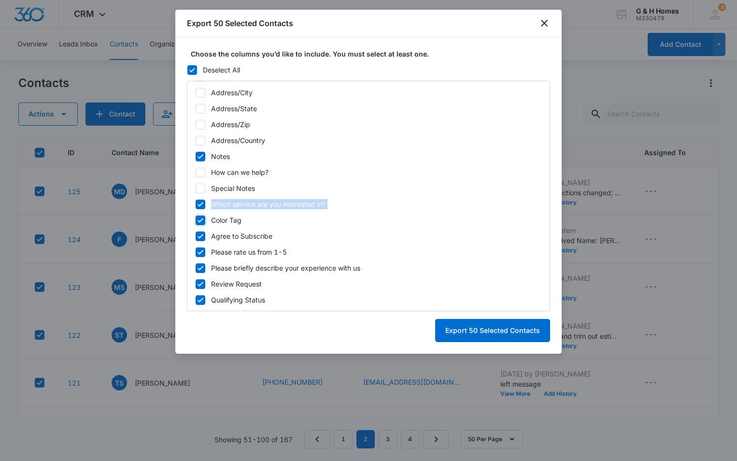
click at [196, 220] on input "Color Tag" at bounding box center [195, 220] width 0 height 0
checkbox input "false"
click at [201, 205] on icon at bounding box center [201, 204] width 6 height 4
click at [196, 204] on input "Which service are you interested in?" at bounding box center [195, 204] width 0 height 0
checkbox input "false"
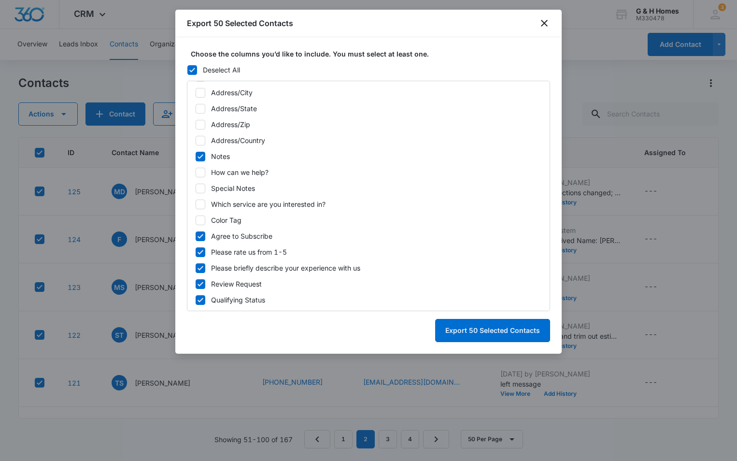
click at [202, 239] on icon at bounding box center [200, 236] width 9 height 9
click at [196, 236] on input "Agree to Subscribe" at bounding box center [195, 236] width 0 height 0
checkbox input "false"
click at [202, 253] on icon at bounding box center [200, 252] width 9 height 9
click at [196, 252] on input "Please rate us from 1-5" at bounding box center [195, 252] width 0 height 0
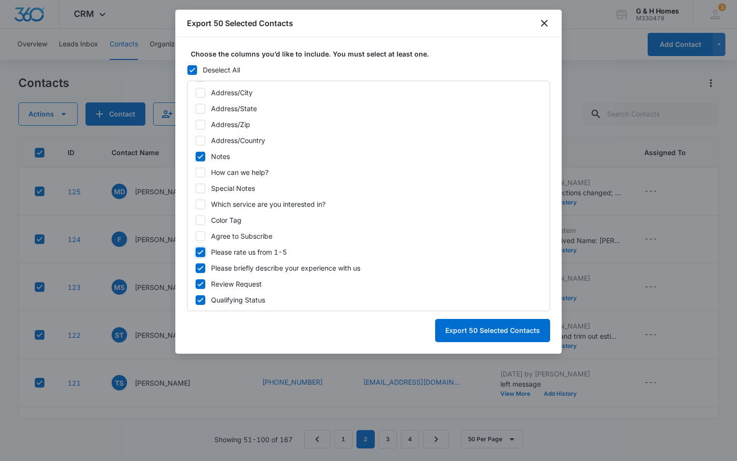
checkbox input "false"
click at [202, 268] on icon at bounding box center [200, 268] width 9 height 9
click at [196, 268] on input "Please briefly describe your experience with us" at bounding box center [195, 268] width 0 height 0
checkbox input "false"
click at [201, 285] on icon at bounding box center [201, 284] width 6 height 4
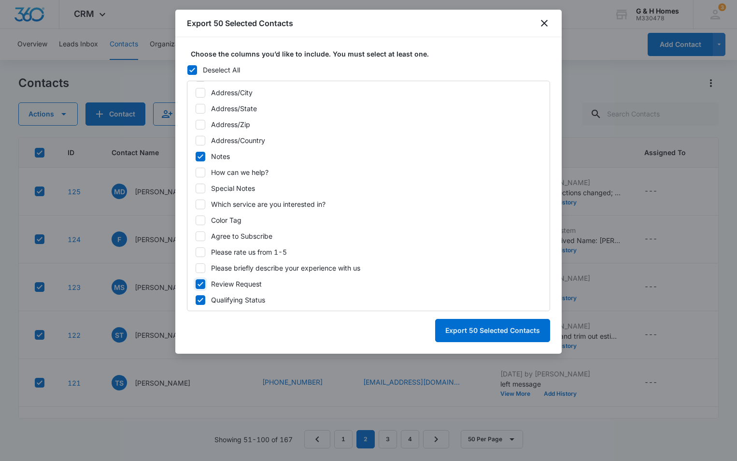
click at [196, 284] on input "Review Request" at bounding box center [195, 284] width 0 height 0
checkbox input "false"
click at [200, 303] on icon at bounding box center [200, 300] width 9 height 9
click at [196, 300] on input "Qualifying Status" at bounding box center [195, 300] width 0 height 0
checkbox input "false"
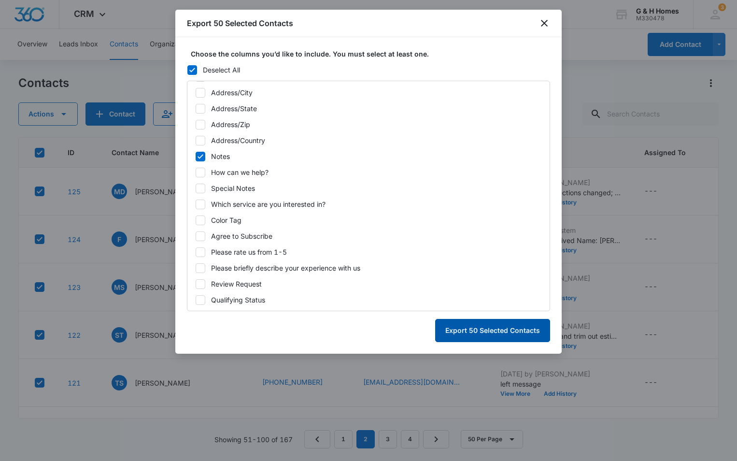
click at [510, 332] on button "Export 50 Selected Contacts" at bounding box center [492, 330] width 115 height 23
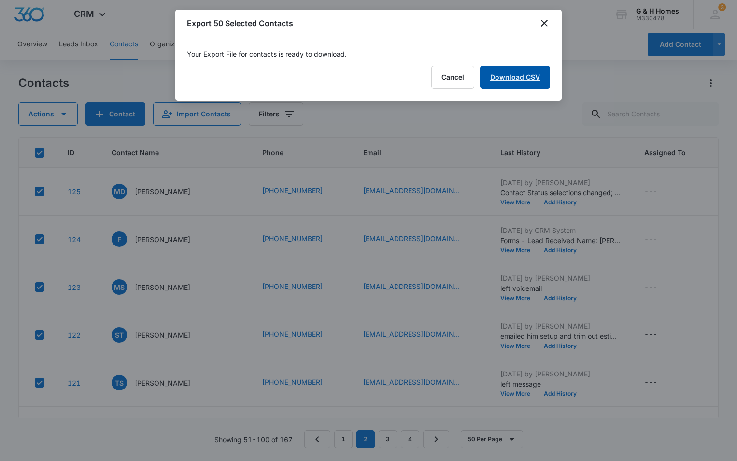
click at [529, 77] on link "Download CSV" at bounding box center [515, 77] width 70 height 23
click at [545, 82] on button "Finish" at bounding box center [530, 77] width 41 height 23
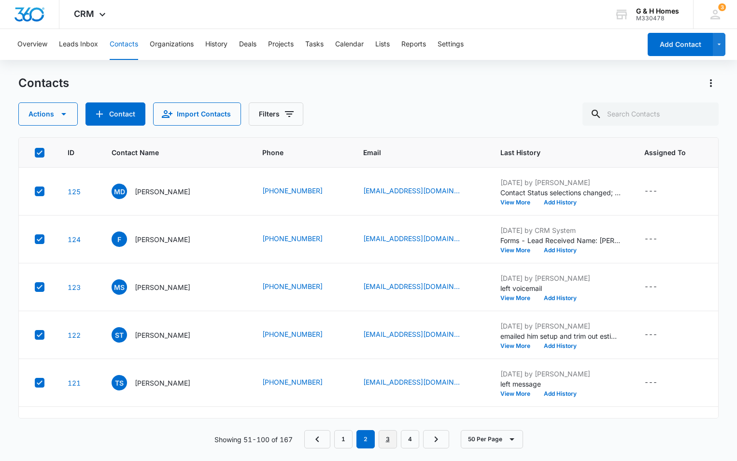
click at [388, 438] on link "3" at bounding box center [388, 439] width 18 height 18
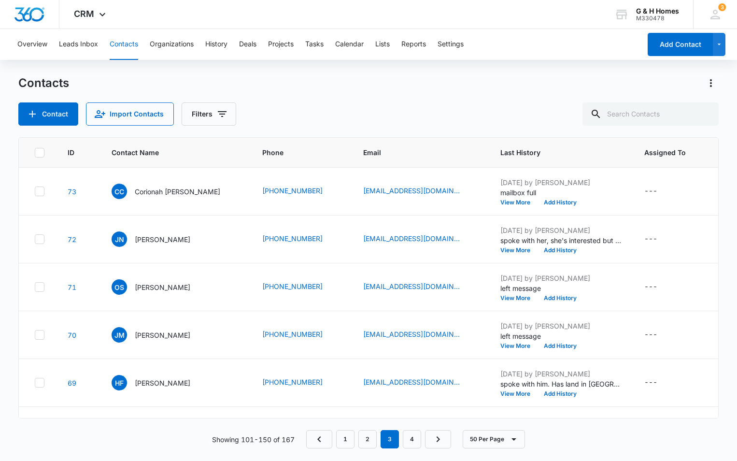
click at [37, 154] on icon at bounding box center [39, 152] width 9 height 9
click at [35, 153] on input "checkbox" at bounding box center [34, 152] width 0 height 0
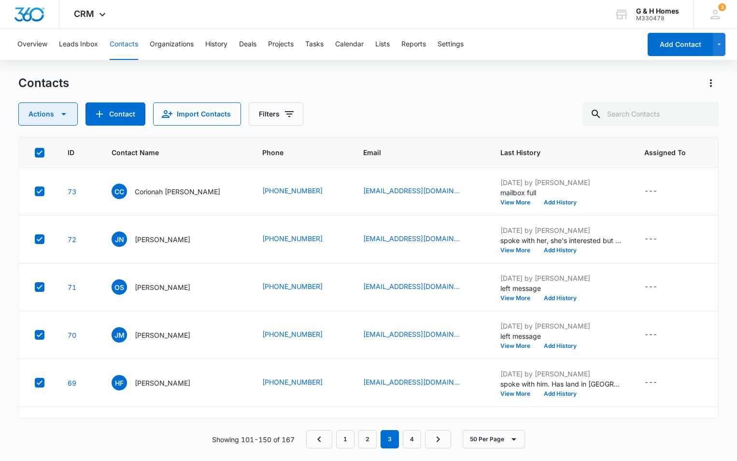
click at [54, 117] on button "Actions" at bounding box center [47, 113] width 59 height 23
click at [57, 144] on div "Export" at bounding box center [51, 145] width 43 height 7
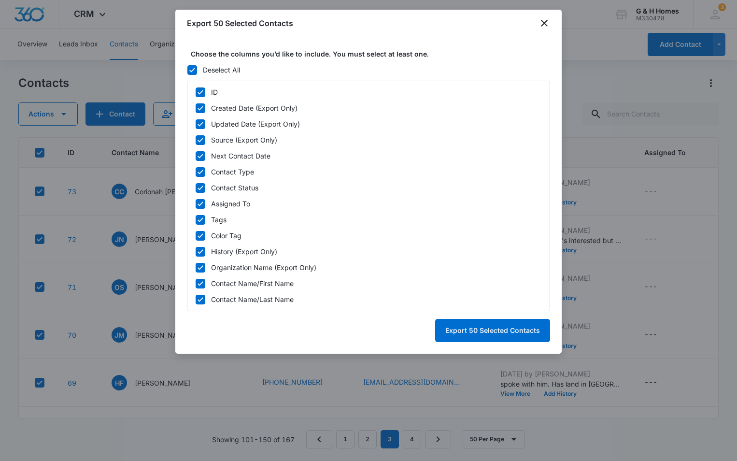
click at [201, 93] on icon at bounding box center [201, 92] width 6 height 4
click at [196, 92] on input "ID" at bounding box center [195, 92] width 0 height 0
checkbox input "false"
click at [201, 109] on icon at bounding box center [200, 108] width 9 height 9
click at [196, 108] on input "Created Date (Export Only)" at bounding box center [195, 108] width 0 height 0
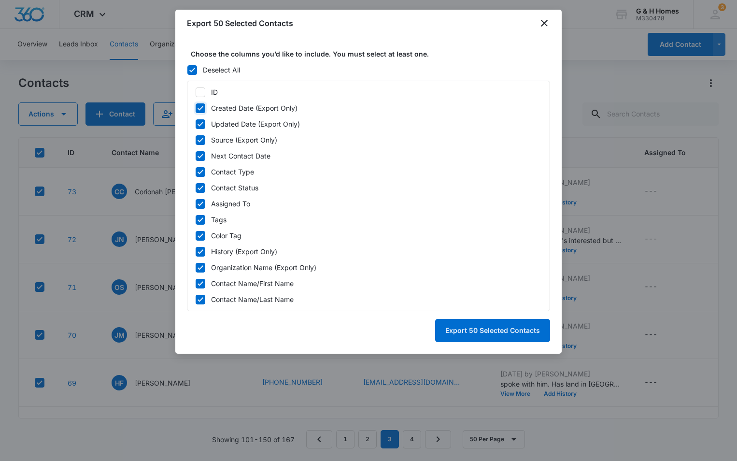
checkbox input "false"
click at [201, 120] on icon at bounding box center [200, 124] width 9 height 9
click at [196, 124] on input "Updated Date (Export Only)" at bounding box center [195, 124] width 0 height 0
checkbox input "false"
click at [200, 141] on icon at bounding box center [201, 140] width 6 height 4
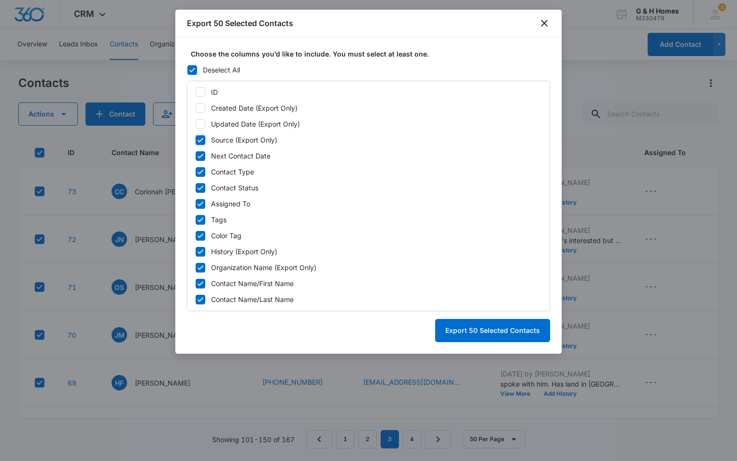
click at [196, 140] on input "Source (Export Only)" at bounding box center [195, 140] width 0 height 0
checkbox input "false"
click at [200, 157] on icon at bounding box center [201, 156] width 6 height 4
click at [196, 156] on input "Next Contact Date" at bounding box center [195, 156] width 0 height 0
checkbox input "false"
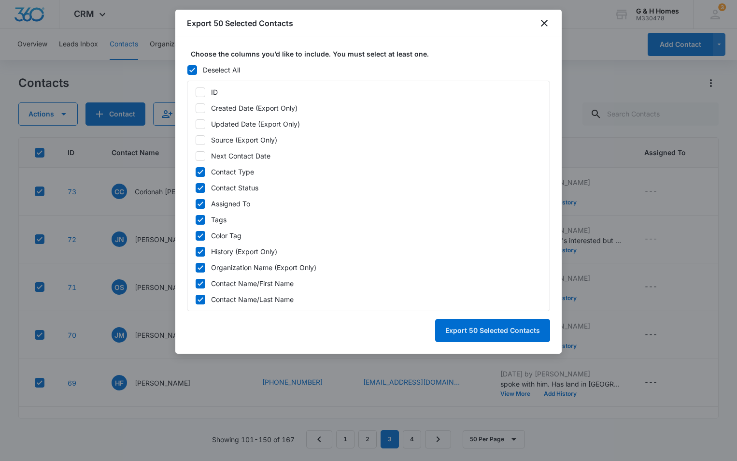
click at [195, 171] on div "ID Created Date (Export Only) Updated Date (Export Only) Source (Export Only) N…" at bounding box center [368, 196] width 363 height 231
click at [202, 222] on icon at bounding box center [200, 220] width 9 height 9
click at [196, 220] on input "Tags" at bounding box center [195, 219] width 0 height 0
checkbox input "false"
click at [201, 235] on icon at bounding box center [201, 235] width 6 height 4
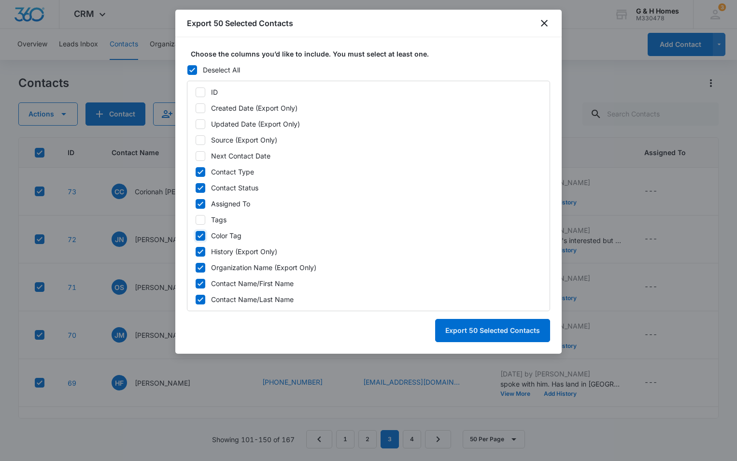
click at [196, 235] on input "Color Tag" at bounding box center [195, 235] width 0 height 0
checkbox input "false"
click at [201, 269] on icon at bounding box center [200, 267] width 9 height 9
click at [196, 268] on input "Organization Name (Export Only)" at bounding box center [195, 267] width 0 height 0
checkbox input "false"
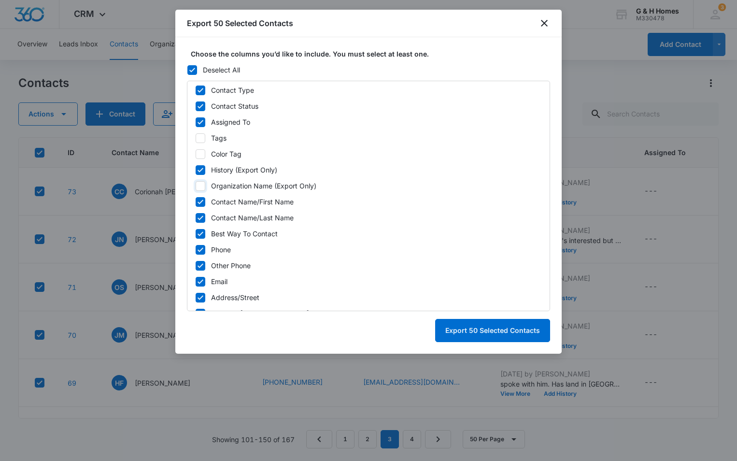
scroll to position [97, 0]
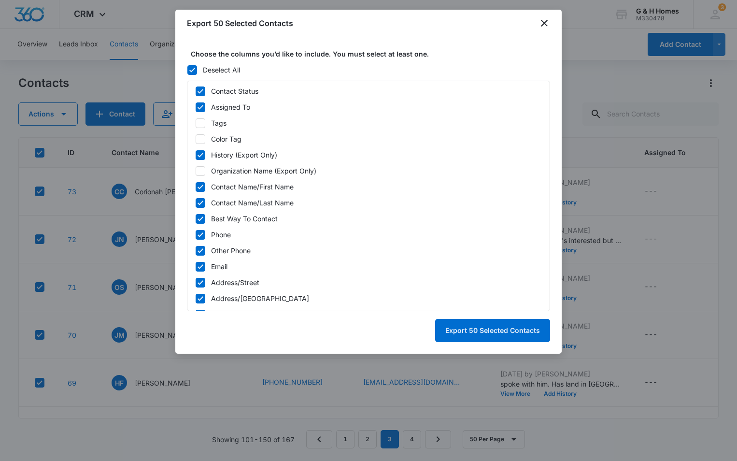
click at [199, 220] on icon at bounding box center [201, 219] width 6 height 4
click at [196, 219] on input "Best Way To Contact" at bounding box center [195, 218] width 0 height 0
checkbox input "false"
click at [199, 254] on icon at bounding box center [200, 250] width 9 height 9
click at [196, 251] on input "Other Phone" at bounding box center [195, 250] width 0 height 0
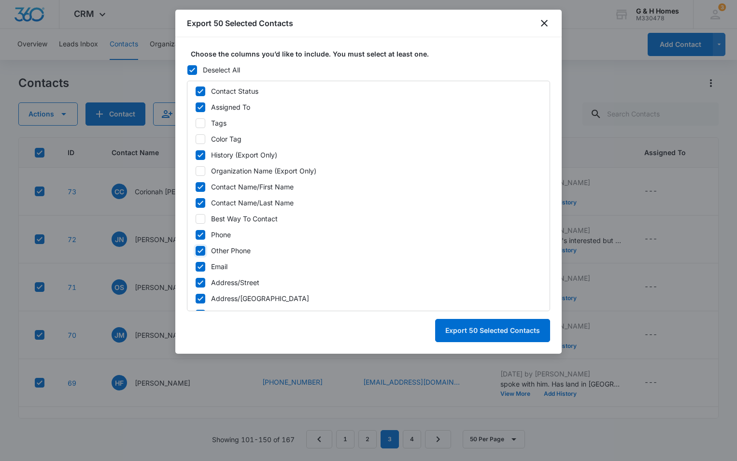
checkbox input "false"
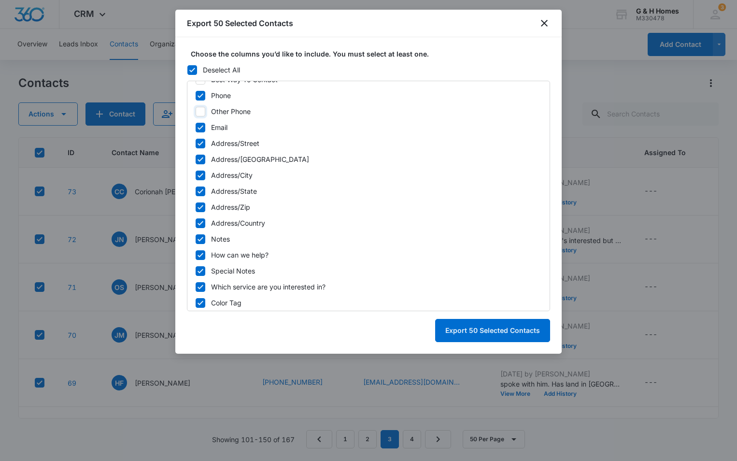
scroll to position [242, 0]
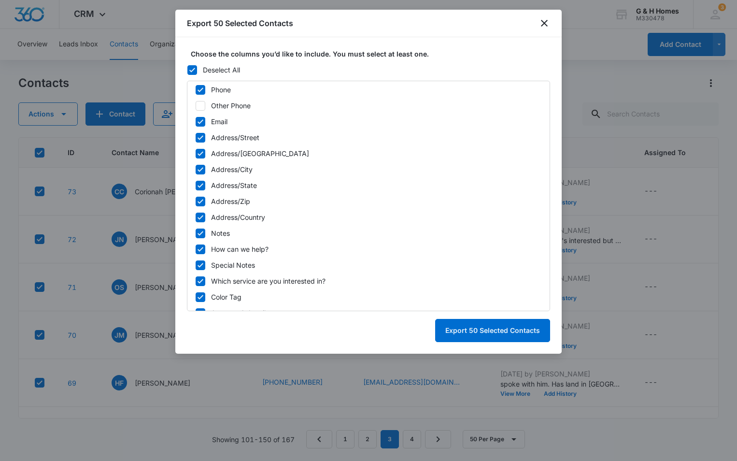
click at [199, 138] on icon at bounding box center [201, 137] width 6 height 4
click at [196, 138] on input "Address/Street" at bounding box center [195, 137] width 0 height 0
checkbox input "false"
click at [201, 155] on icon at bounding box center [201, 153] width 6 height 4
click at [196, 154] on input "Address/[GEOGRAPHIC_DATA]" at bounding box center [195, 153] width 0 height 0
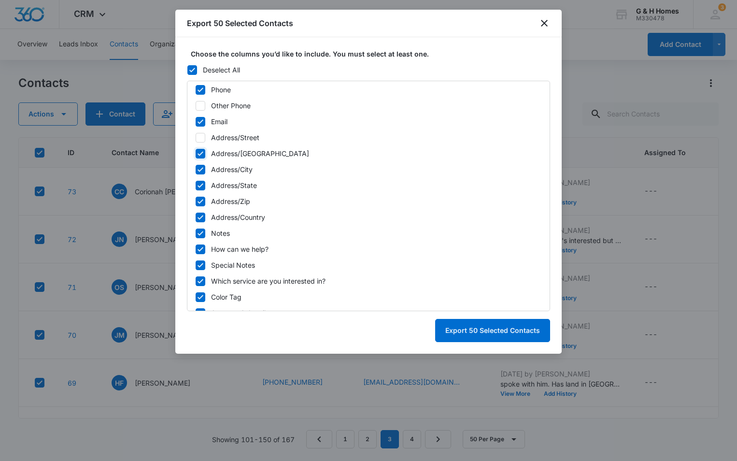
checkbox input "false"
click at [199, 172] on icon at bounding box center [200, 169] width 9 height 9
click at [196, 170] on input "Address/City" at bounding box center [195, 169] width 0 height 0
checkbox input "false"
click at [201, 184] on icon at bounding box center [200, 185] width 9 height 9
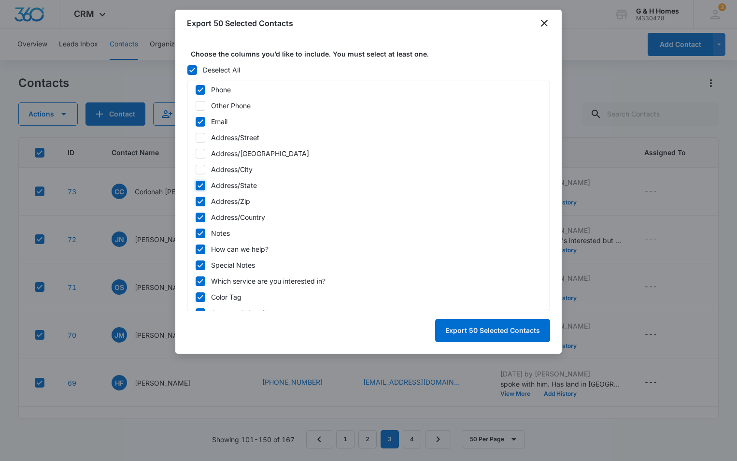
click at [196, 185] on input "Address/State" at bounding box center [195, 185] width 0 height 0
checkbox input "false"
click at [201, 200] on icon at bounding box center [200, 201] width 9 height 9
click at [196, 201] on input "Address/Zip" at bounding box center [195, 201] width 0 height 0
checkbox input "false"
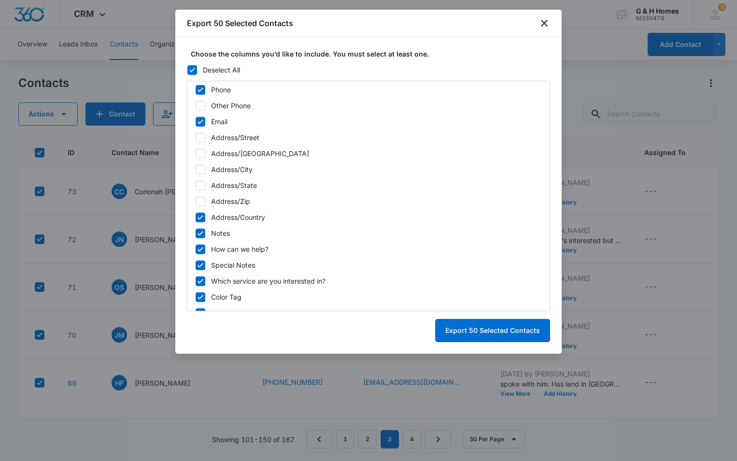
click at [202, 218] on icon at bounding box center [200, 217] width 9 height 9
click at [196, 217] on input "Address/Country" at bounding box center [195, 217] width 0 height 0
checkbox input "false"
click at [206, 254] on div "ID Created Date (Export Only) Updated Date (Export Only) Source (Export Only) N…" at bounding box center [368, 196] width 363 height 231
click at [198, 265] on icon at bounding box center [200, 265] width 9 height 9
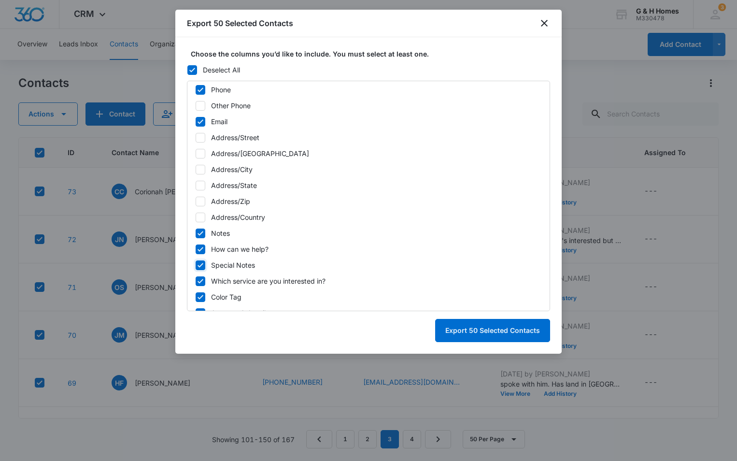
click at [196, 265] on input "Special Notes" at bounding box center [195, 265] width 0 height 0
checkbox input "false"
click at [199, 250] on icon at bounding box center [201, 249] width 6 height 4
click at [196, 249] on input "How can we help?" at bounding box center [195, 249] width 0 height 0
checkbox input "false"
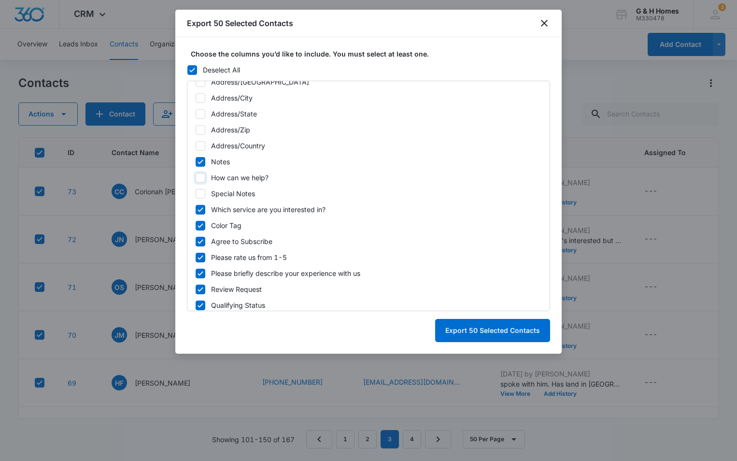
scroll to position [318, 0]
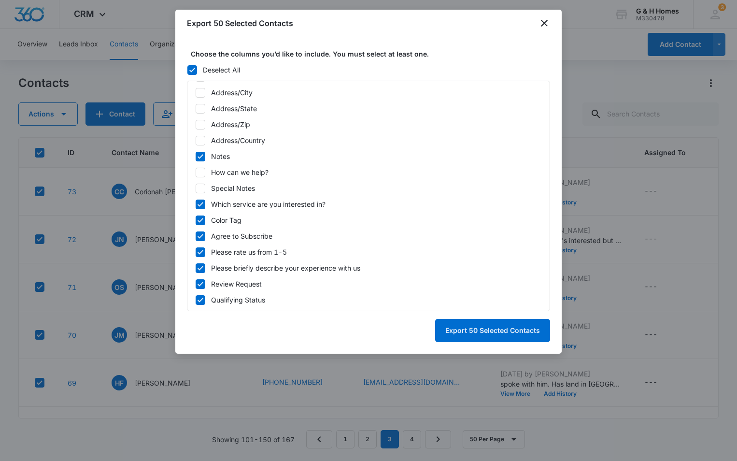
click at [198, 205] on icon at bounding box center [200, 204] width 9 height 9
click at [196, 204] on input "Which service are you interested in?" at bounding box center [195, 204] width 0 height 0
checkbox input "false"
click at [198, 216] on icon at bounding box center [200, 220] width 9 height 9
click at [196, 220] on input "Color Tag" at bounding box center [195, 220] width 0 height 0
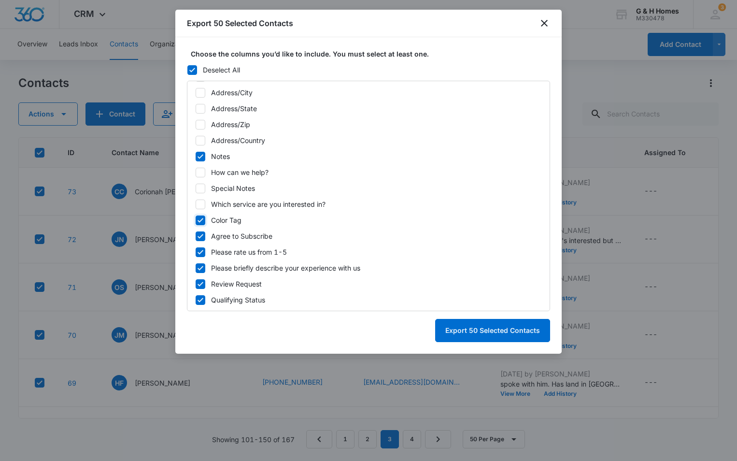
checkbox input "false"
click at [199, 235] on icon at bounding box center [200, 236] width 9 height 9
click at [196, 236] on input "Agree to Subscribe" at bounding box center [195, 236] width 0 height 0
checkbox input "false"
click at [201, 253] on icon at bounding box center [200, 252] width 9 height 9
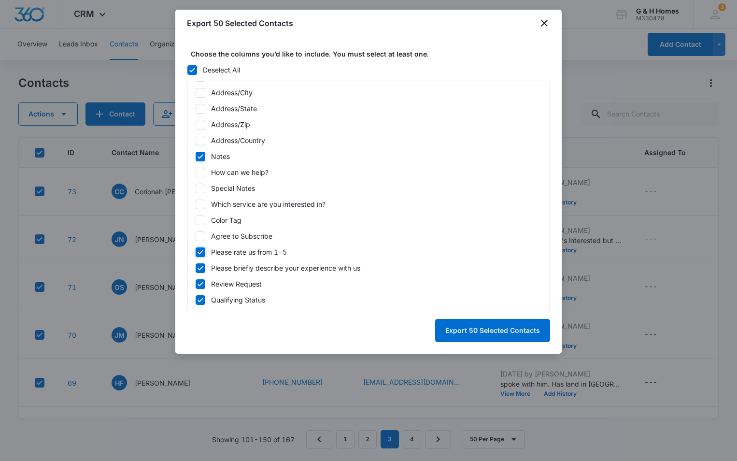
click at [196, 252] on input "Please rate us from 1-5" at bounding box center [195, 252] width 0 height 0
checkbox input "false"
click at [200, 268] on icon at bounding box center [200, 268] width 9 height 9
click at [196, 268] on input "Please briefly describe your experience with us" at bounding box center [195, 268] width 0 height 0
checkbox input "false"
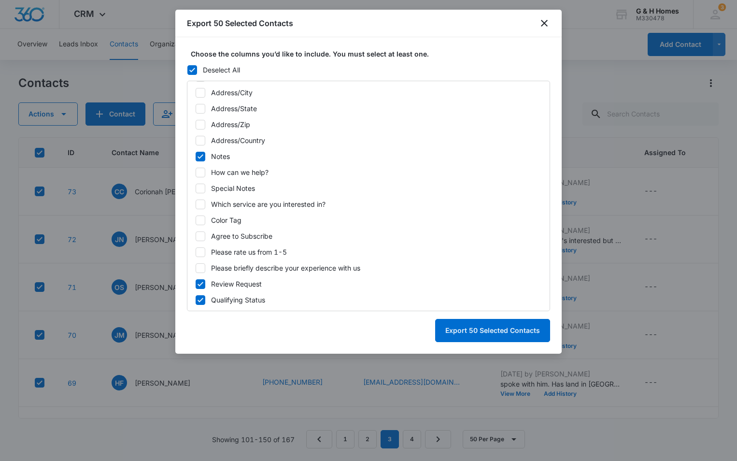
click at [200, 286] on icon at bounding box center [200, 284] width 9 height 9
click at [196, 284] on input "Review Request" at bounding box center [195, 284] width 0 height 0
checkbox input "false"
drag, startPoint x: 201, startPoint y: 299, endPoint x: 211, endPoint y: 300, distance: 10.2
click at [201, 300] on icon at bounding box center [200, 300] width 9 height 9
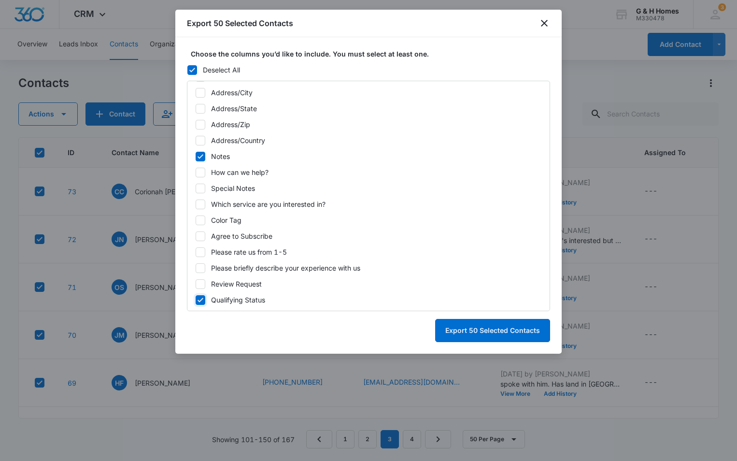
click at [196, 300] on input "Qualifying Status" at bounding box center [195, 300] width 0 height 0
checkbox input "false"
click at [506, 332] on button "Export 50 Selected Contacts" at bounding box center [492, 330] width 115 height 23
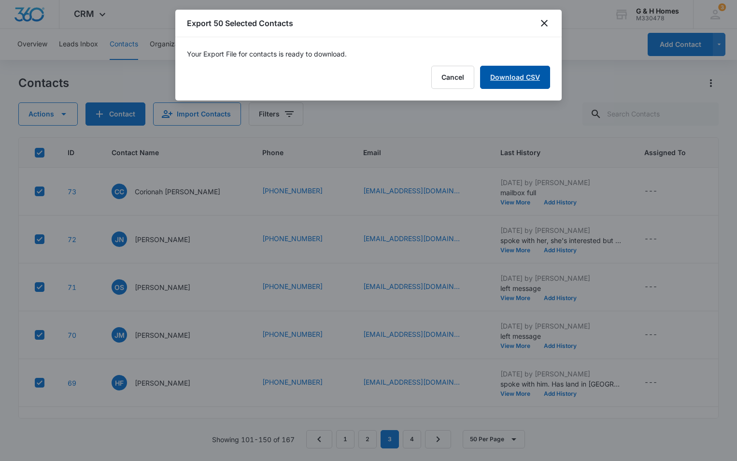
click at [530, 75] on link "Download CSV" at bounding box center [515, 77] width 70 height 23
click at [532, 83] on button "Finish" at bounding box center [530, 77] width 41 height 23
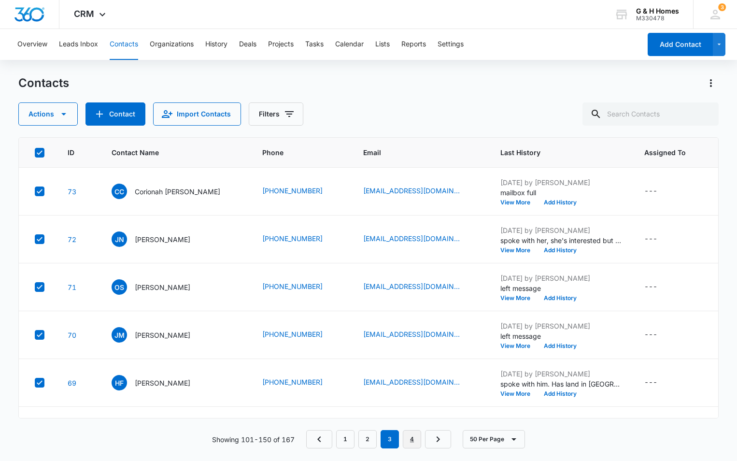
click at [412, 440] on link "4" at bounding box center [412, 439] width 18 height 18
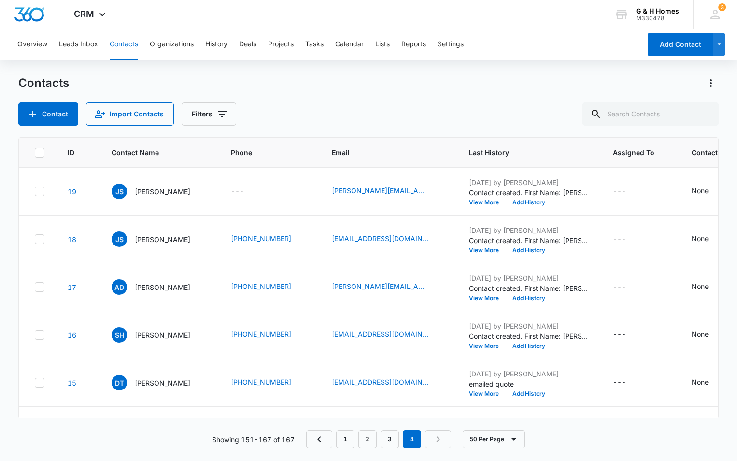
click at [38, 153] on icon at bounding box center [40, 152] width 6 height 4
click at [35, 153] on input "checkbox" at bounding box center [34, 152] width 0 height 0
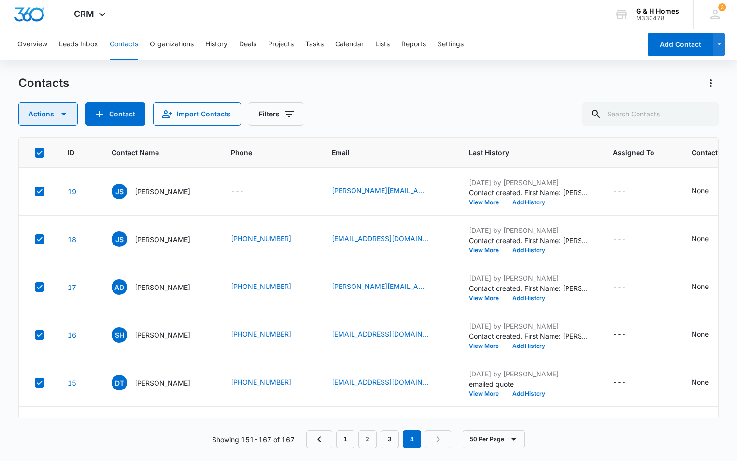
click at [61, 116] on icon "button" at bounding box center [64, 114] width 12 height 12
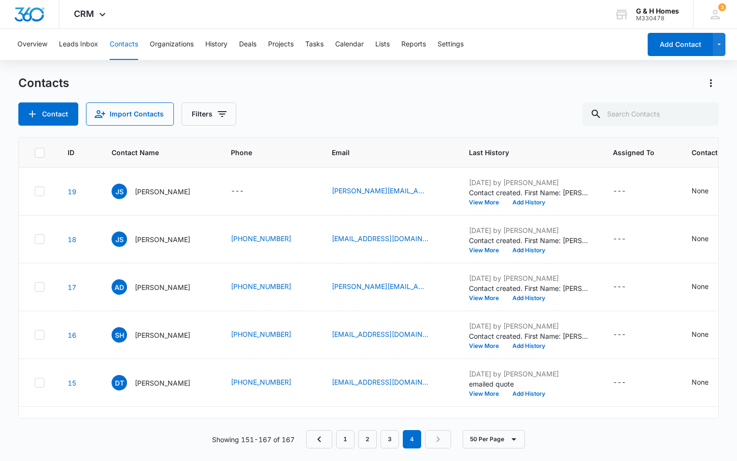
click at [39, 154] on icon at bounding box center [40, 152] width 6 height 4
click at [35, 153] on input "checkbox" at bounding box center [34, 152] width 0 height 0
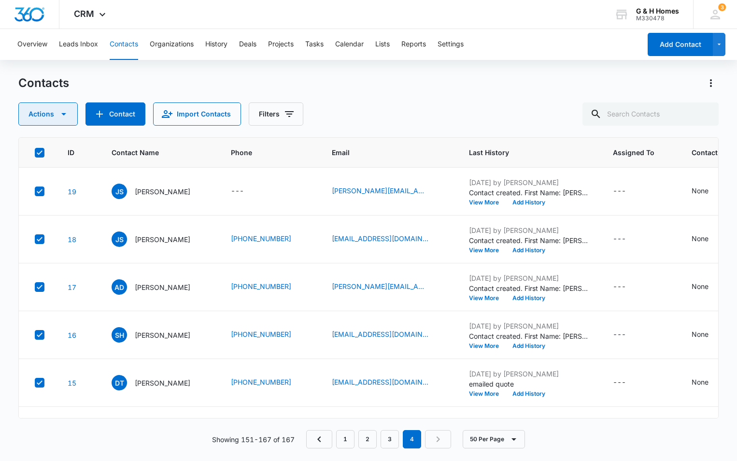
click at [63, 117] on icon "button" at bounding box center [64, 114] width 12 height 12
click at [42, 145] on div "Export" at bounding box center [51, 145] width 43 height 7
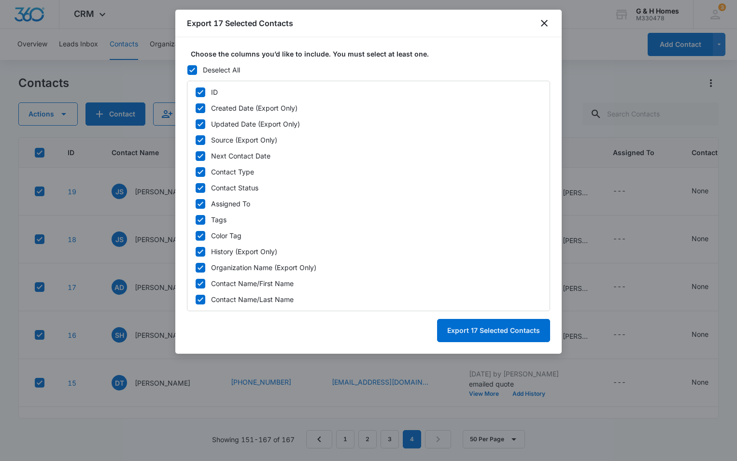
click at [200, 94] on icon at bounding box center [200, 92] width 9 height 9
click at [196, 92] on input "ID" at bounding box center [195, 92] width 0 height 0
checkbox input "false"
click at [198, 105] on icon at bounding box center [200, 108] width 9 height 9
click at [196, 108] on input "Created Date (Export Only)" at bounding box center [195, 108] width 0 height 0
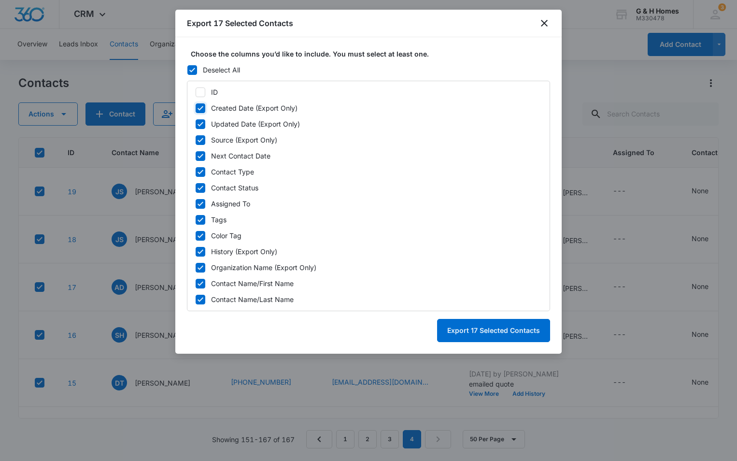
checkbox input "false"
click at [201, 119] on div "ID Created Date (Export Only) Updated Date (Export Only) Source (Export Only) N…" at bounding box center [368, 196] width 363 height 231
click at [200, 138] on icon at bounding box center [200, 140] width 9 height 9
click at [196, 140] on input "Source (Export Only)" at bounding box center [195, 140] width 0 height 0
checkbox input "false"
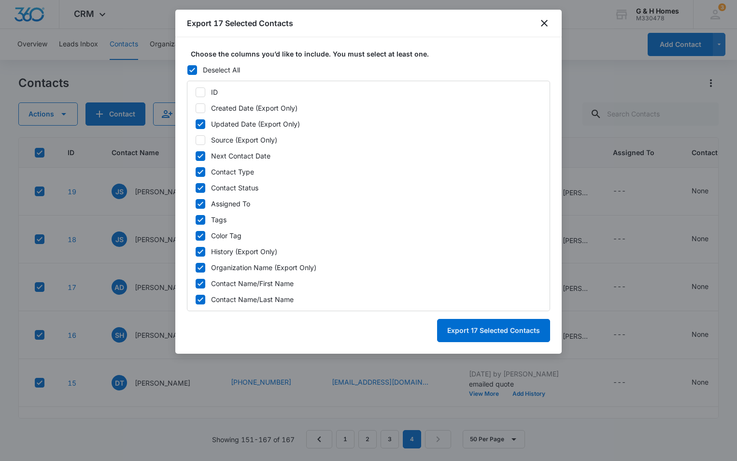
click at [198, 156] on icon at bounding box center [201, 156] width 6 height 4
click at [196, 156] on input "Next Contact Date" at bounding box center [195, 156] width 0 height 0
checkbox input "false"
click at [199, 124] on icon at bounding box center [200, 124] width 9 height 9
click at [196, 124] on input "Updated Date (Export Only)" at bounding box center [195, 124] width 0 height 0
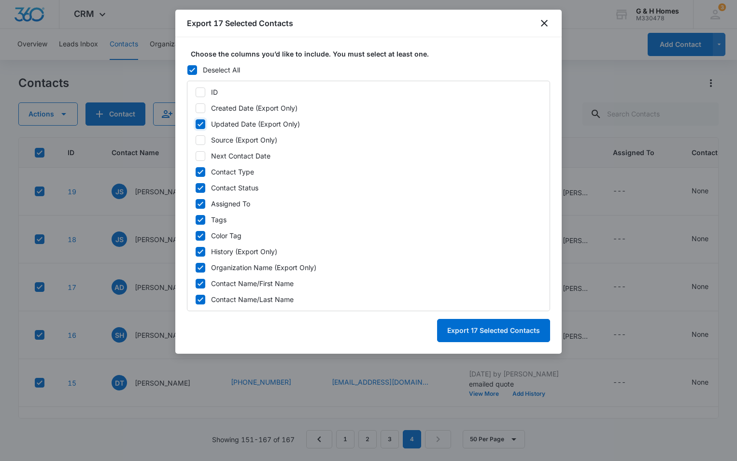
checkbox input "false"
click at [198, 170] on icon at bounding box center [200, 172] width 9 height 9
click at [196, 172] on input "Contact Type" at bounding box center [195, 172] width 0 height 0
checkbox input "false"
click at [197, 202] on icon at bounding box center [200, 204] width 9 height 9
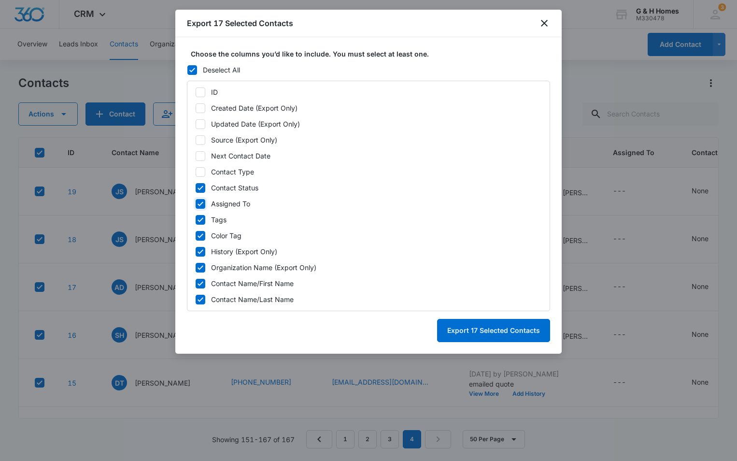
click at [196, 203] on input "Assigned To" at bounding box center [195, 203] width 0 height 0
click at [197, 204] on icon at bounding box center [200, 204] width 9 height 9
click at [196, 204] on input "Assigned To" at bounding box center [195, 203] width 0 height 0
checkbox input "true"
click at [202, 225] on div "ID Created Date (Export Only) Updated Date (Export Only) Source (Export Only) N…" at bounding box center [368, 196] width 363 height 231
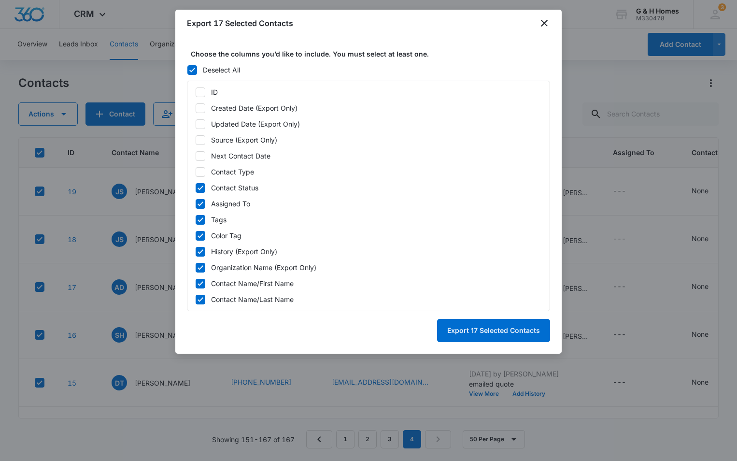
click at [198, 219] on icon at bounding box center [200, 220] width 9 height 9
click at [196, 219] on input "Tags" at bounding box center [195, 219] width 0 height 0
checkbox input "false"
click at [197, 233] on icon at bounding box center [200, 235] width 9 height 9
click at [196, 235] on input "Color Tag" at bounding box center [195, 235] width 0 height 0
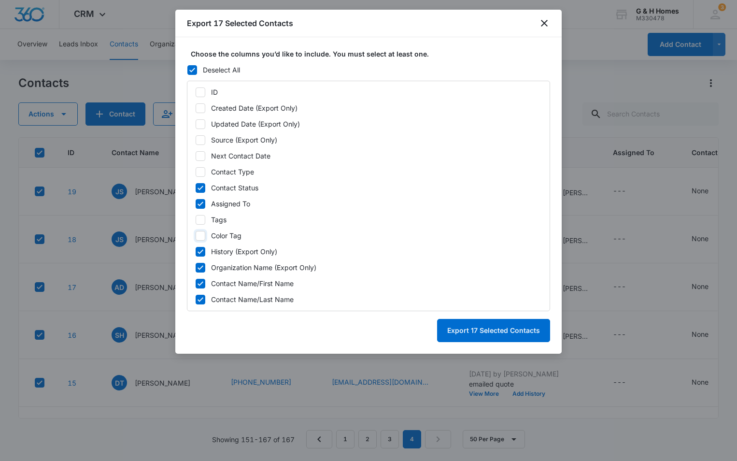
checkbox input "false"
click at [196, 265] on div at bounding box center [201, 268] width 10 height 10
click at [196, 267] on input "Organization Name (Export Only)" at bounding box center [195, 267] width 0 height 0
checkbox input "false"
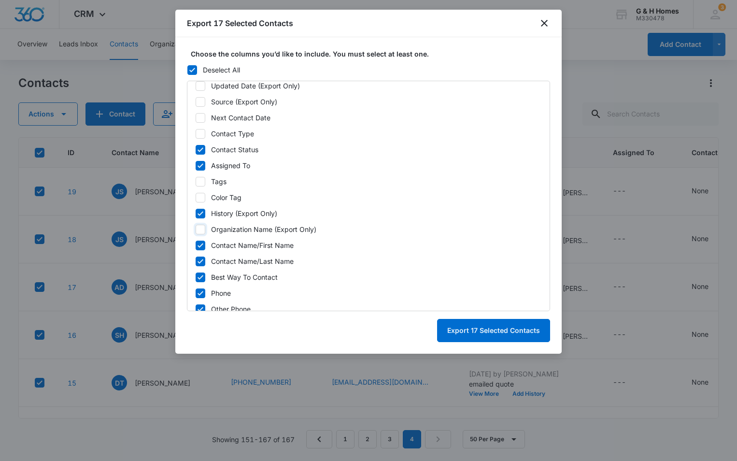
scroll to position [97, 0]
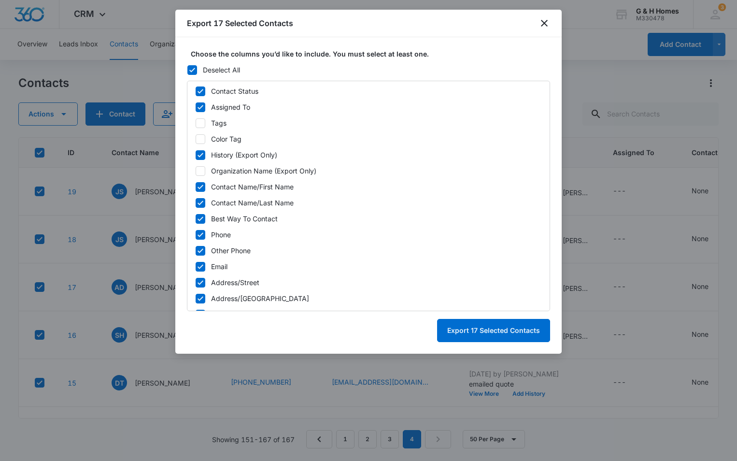
click at [202, 218] on icon at bounding box center [201, 219] width 6 height 4
click at [196, 218] on input "Best Way To Contact" at bounding box center [195, 218] width 0 height 0
checkbox input "false"
click at [202, 252] on icon at bounding box center [200, 250] width 9 height 9
click at [196, 251] on input "Other Phone" at bounding box center [195, 250] width 0 height 0
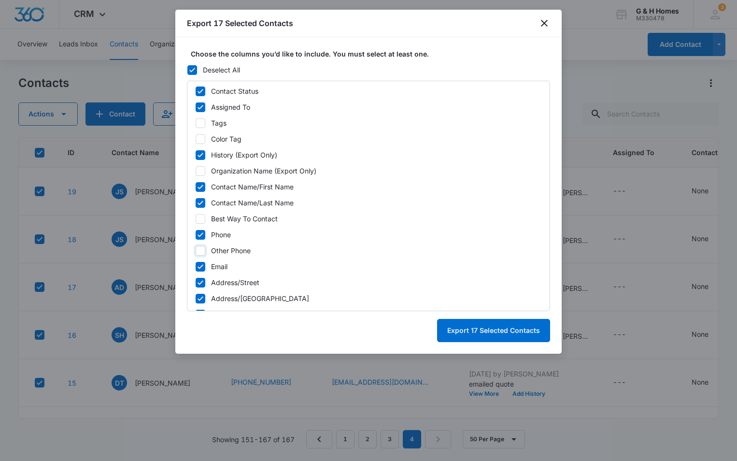
checkbox input "false"
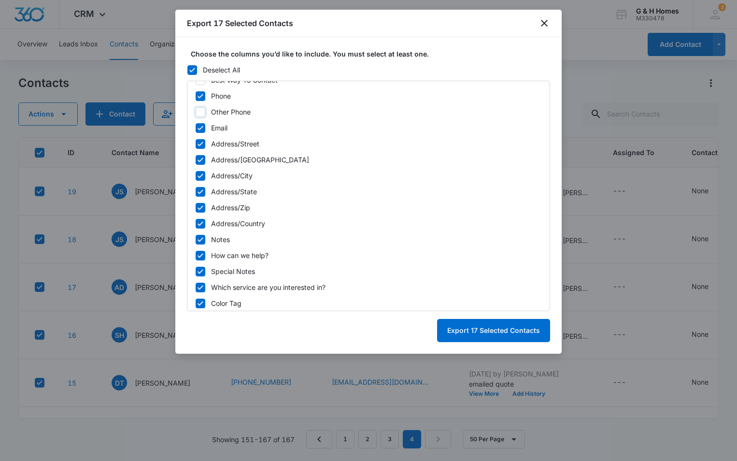
scroll to position [242, 0]
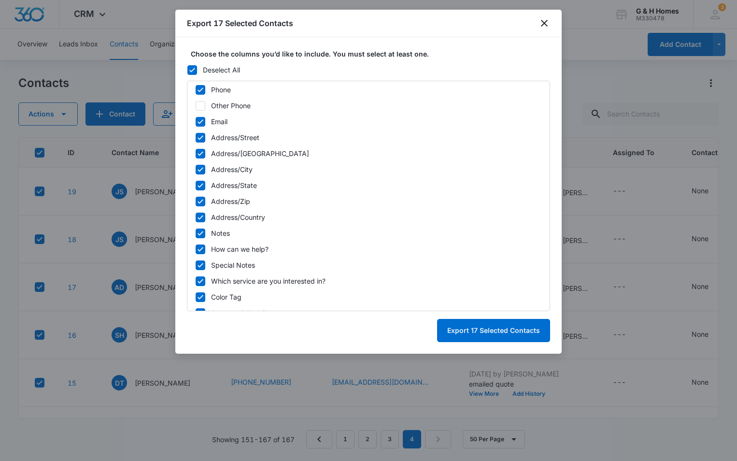
click at [202, 140] on icon at bounding box center [200, 137] width 9 height 9
click at [196, 138] on input "Address/Street" at bounding box center [195, 137] width 0 height 0
checkbox input "false"
click at [200, 154] on icon at bounding box center [201, 153] width 6 height 4
click at [196, 154] on input "Address/[GEOGRAPHIC_DATA]" at bounding box center [195, 153] width 0 height 0
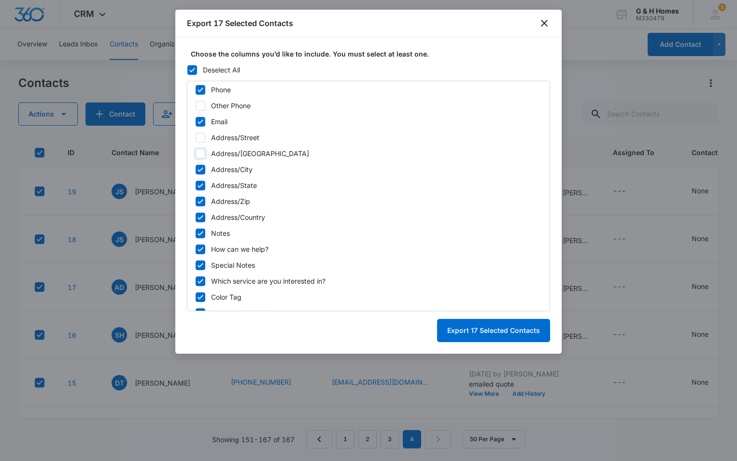
checkbox input "false"
click at [201, 172] on icon at bounding box center [200, 169] width 9 height 9
click at [196, 170] on input "Address/City" at bounding box center [195, 169] width 0 height 0
checkbox input "false"
click at [197, 184] on icon at bounding box center [200, 185] width 9 height 9
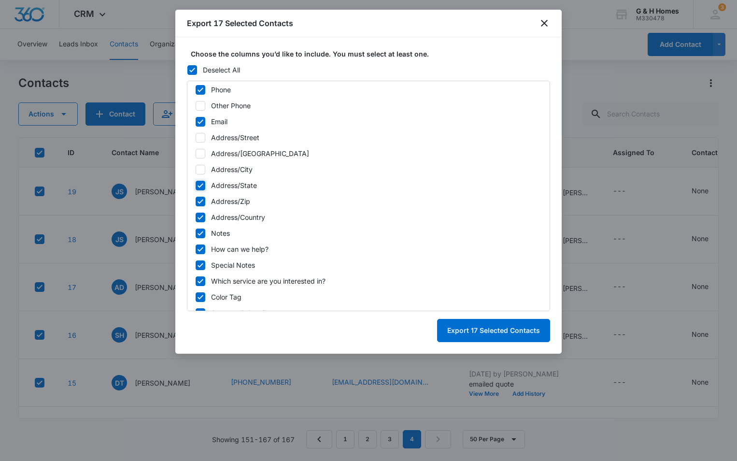
click at [196, 185] on input "Address/State" at bounding box center [195, 185] width 0 height 0
checkbox input "false"
click at [198, 201] on icon at bounding box center [200, 201] width 9 height 9
click at [196, 201] on input "Address/Zip" at bounding box center [195, 201] width 0 height 0
checkbox input "false"
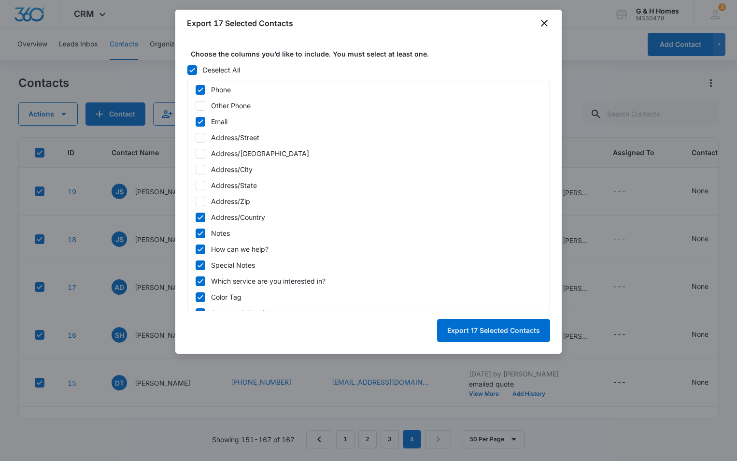
click at [199, 218] on icon at bounding box center [201, 217] width 6 height 4
click at [196, 217] on input "Address/Country" at bounding box center [195, 217] width 0 height 0
checkbox input "false"
click at [198, 255] on div "ID Created Date (Export Only) Updated Date (Export Only) Source (Export Only) N…" at bounding box center [368, 196] width 363 height 231
click at [198, 264] on icon at bounding box center [200, 265] width 9 height 9
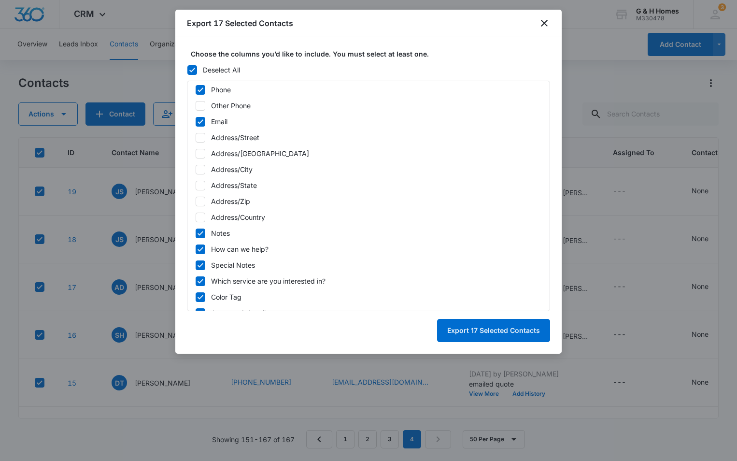
click at [196, 265] on input "Special Notes" at bounding box center [195, 265] width 0 height 0
checkbox input "false"
click at [200, 249] on icon at bounding box center [200, 249] width 9 height 9
click at [196, 249] on input "How can we help?" at bounding box center [195, 249] width 0 height 0
checkbox input "false"
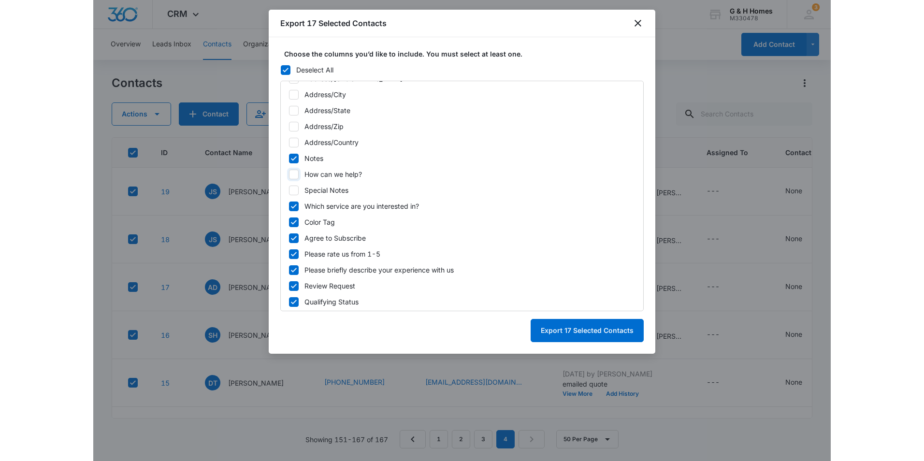
scroll to position [318, 0]
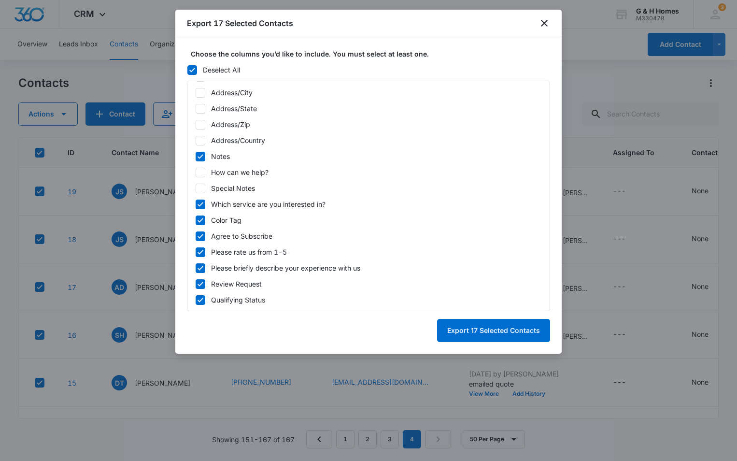
click at [199, 203] on icon at bounding box center [200, 204] width 9 height 9
click at [196, 204] on input "Which service are you interested in?" at bounding box center [195, 204] width 0 height 0
checkbox input "false"
click at [201, 220] on icon at bounding box center [200, 220] width 9 height 9
click at [196, 220] on input "Color Tag" at bounding box center [195, 220] width 0 height 0
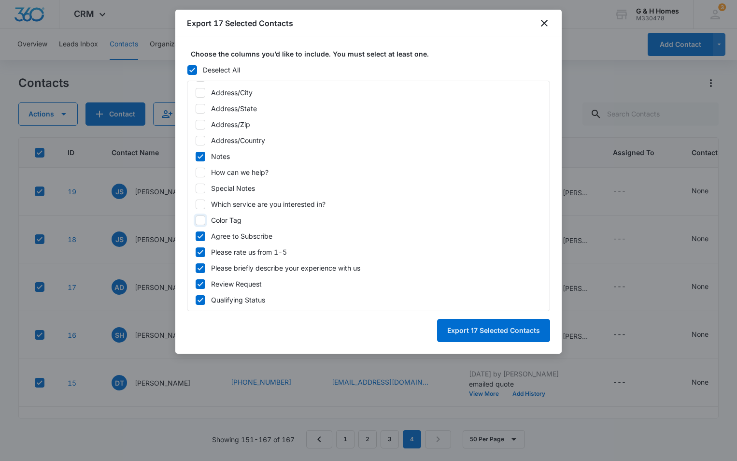
checkbox input "false"
click at [201, 235] on icon at bounding box center [200, 236] width 9 height 9
click at [196, 236] on input "Agree to Subscribe" at bounding box center [195, 236] width 0 height 0
checkbox input "false"
click at [199, 251] on icon at bounding box center [200, 252] width 9 height 9
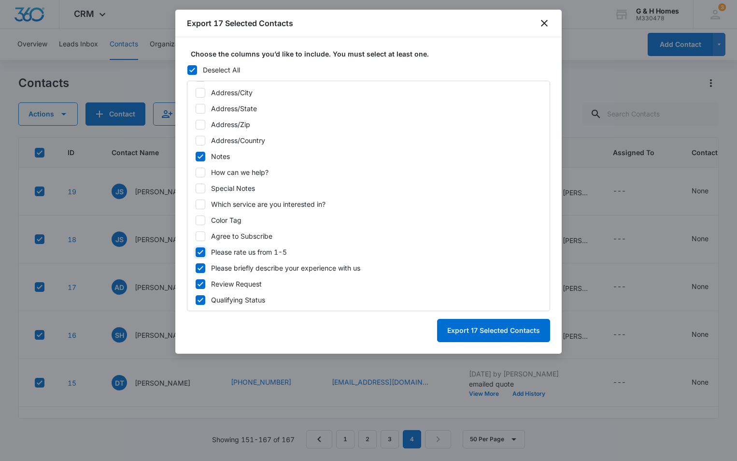
click at [196, 252] on input "Please rate us from 1-5" at bounding box center [195, 252] width 0 height 0
checkbox input "false"
click at [200, 268] on icon at bounding box center [200, 268] width 9 height 9
click at [196, 268] on input "Please briefly describe your experience with us" at bounding box center [195, 268] width 0 height 0
checkbox input "false"
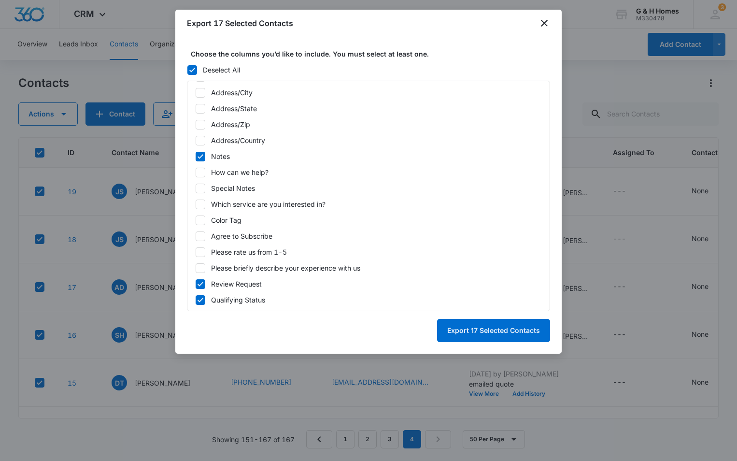
click at [198, 282] on icon at bounding box center [200, 284] width 9 height 9
click at [196, 284] on input "Review Request" at bounding box center [195, 284] width 0 height 0
checkbox input "false"
click at [199, 301] on icon at bounding box center [201, 300] width 6 height 4
click at [196, 300] on input "Qualifying Status" at bounding box center [195, 300] width 0 height 0
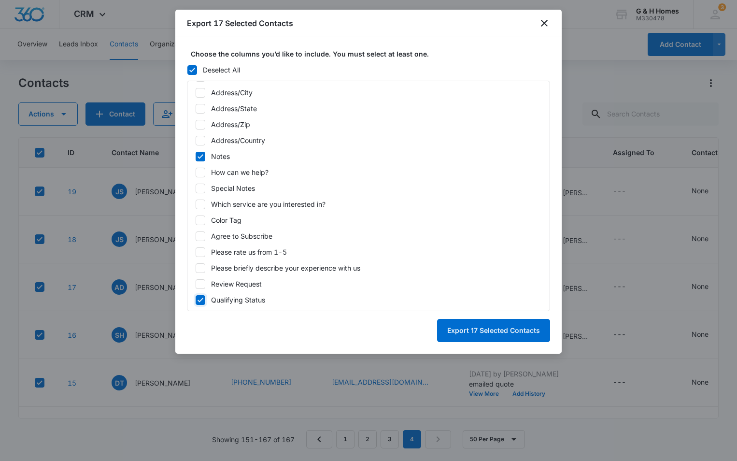
checkbox input "false"
click at [515, 330] on button "Export 17 Selected Contacts" at bounding box center [493, 330] width 113 height 23
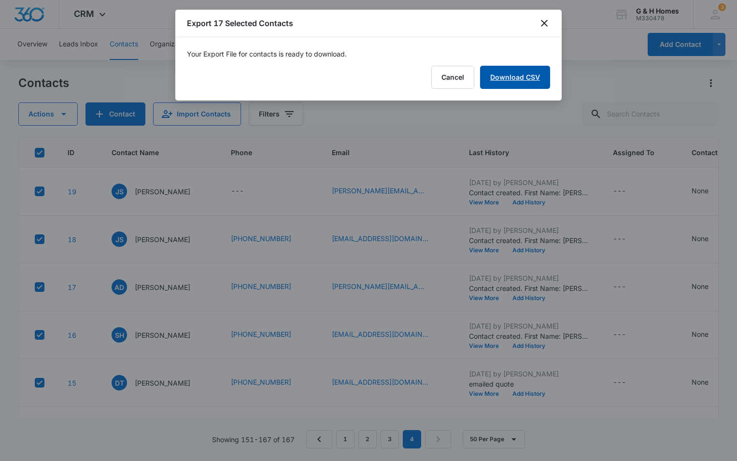
click at [513, 78] on link "Download CSV" at bounding box center [515, 77] width 70 height 23
click at [525, 78] on button "Finish" at bounding box center [530, 77] width 41 height 23
